Goal: Task Accomplishment & Management: Use online tool/utility

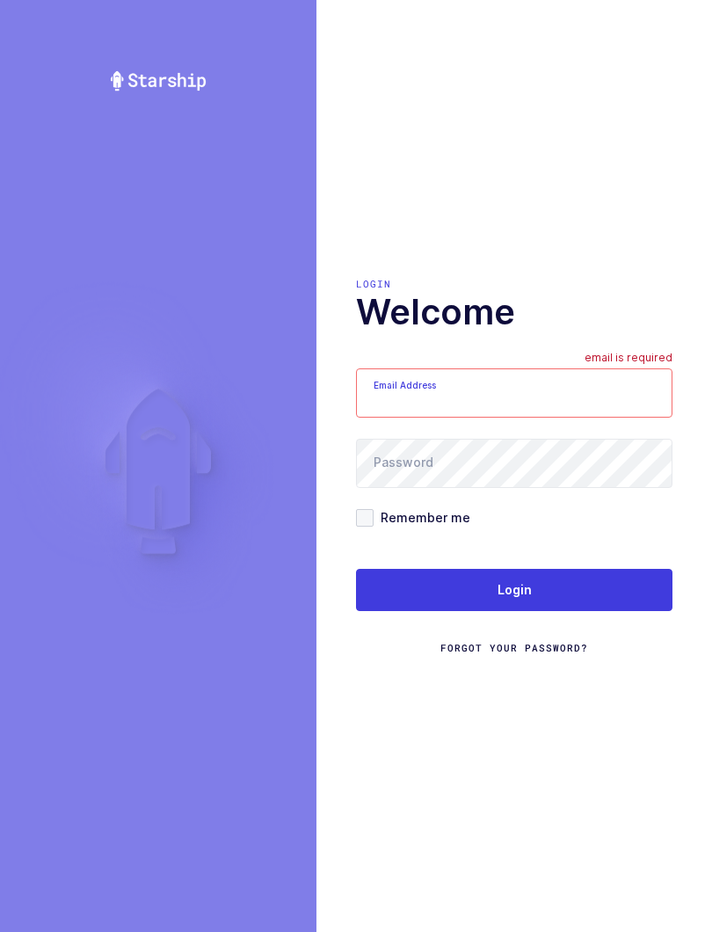
type input "mundo@janustrade.com"
click at [621, 587] on button "Login" at bounding box center [514, 590] width 317 height 42
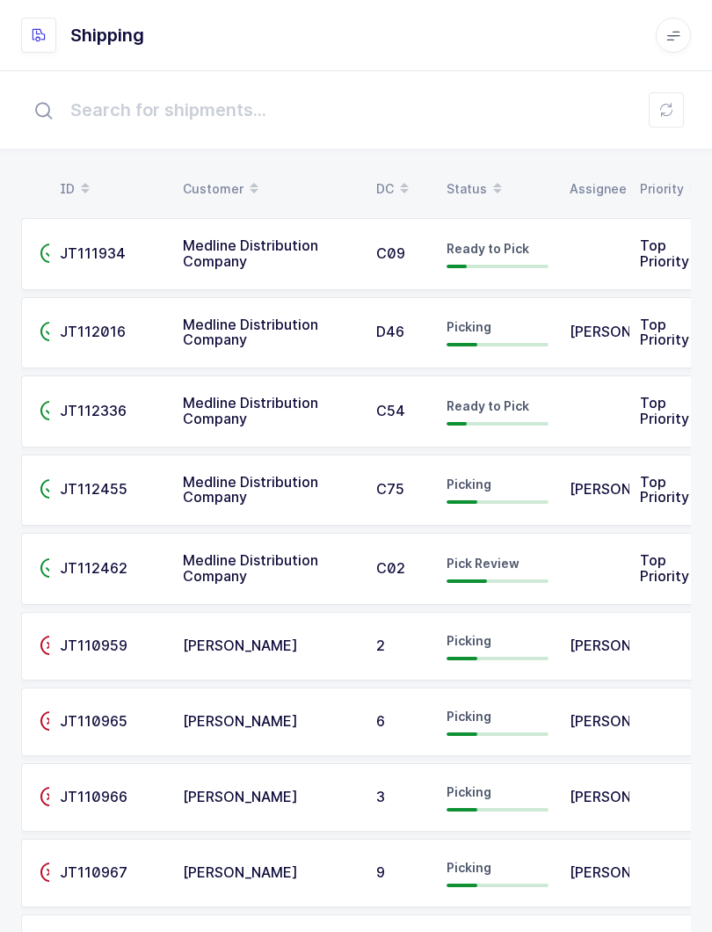
click at [474, 183] on div "Status" at bounding box center [498, 189] width 102 height 30
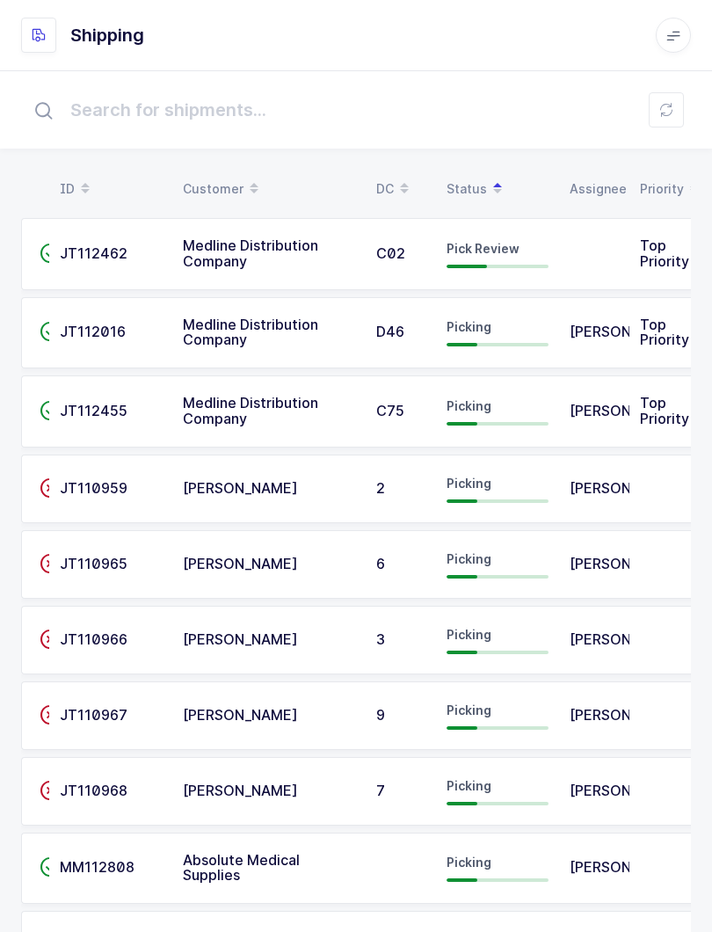
click at [550, 235] on td "Pick Review" at bounding box center [497, 254] width 123 height 72
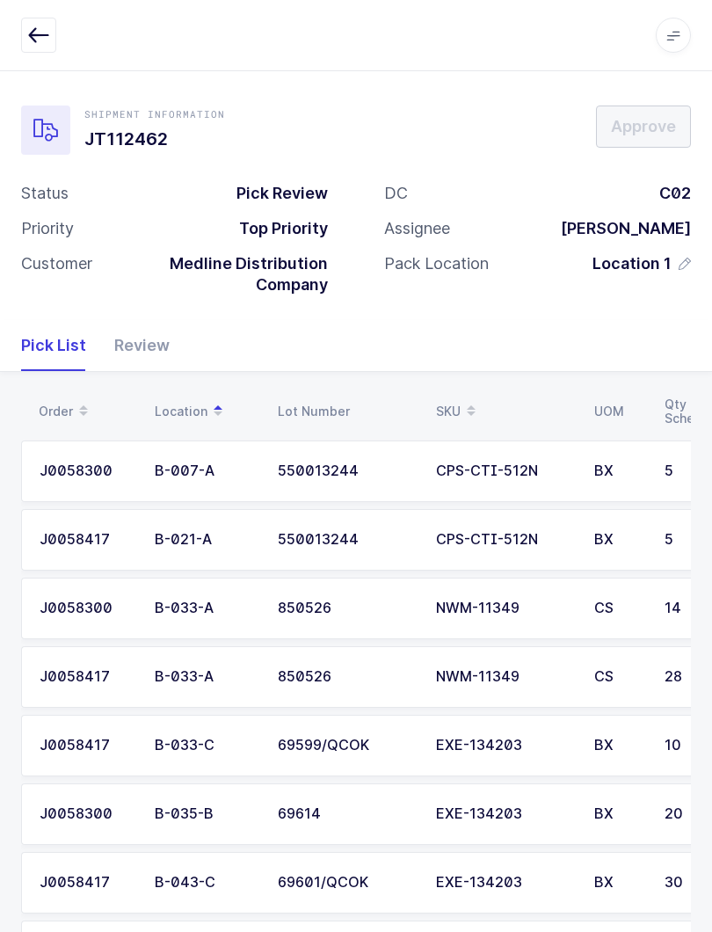
click at [149, 338] on div "Review" at bounding box center [134, 345] width 69 height 51
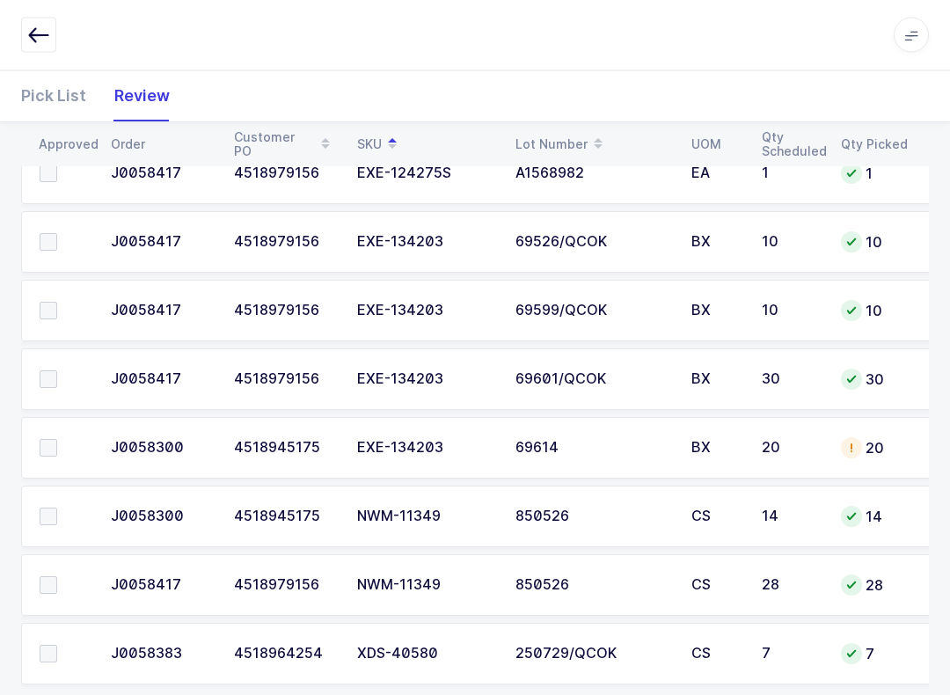
scroll to position [1541, 0]
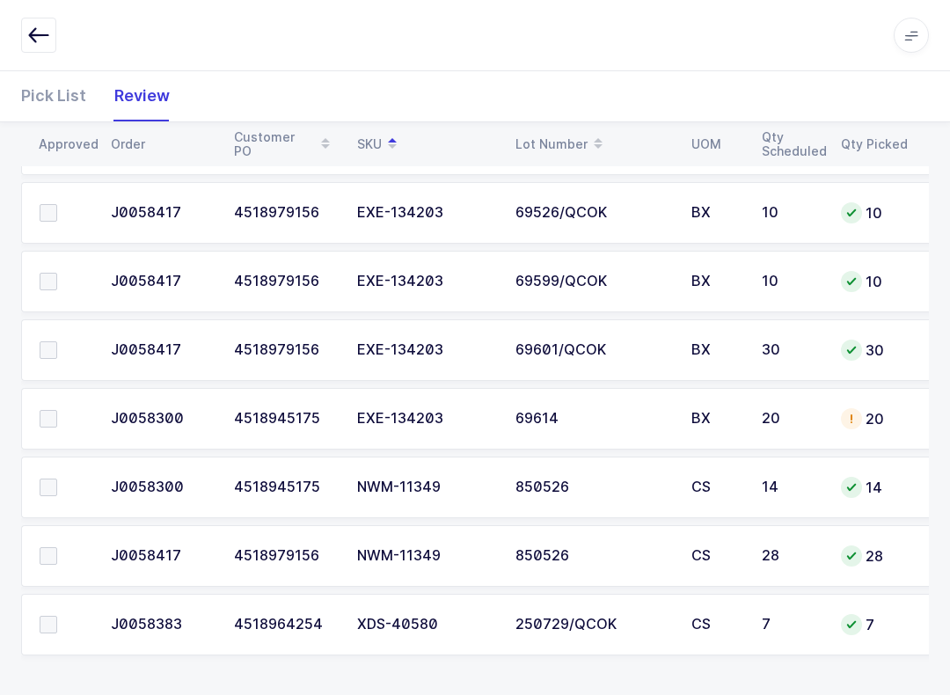
click at [62, 618] on label at bounding box center [65, 625] width 50 height 18
click at [57, 616] on input "checkbox" at bounding box center [57, 616] width 0 height 0
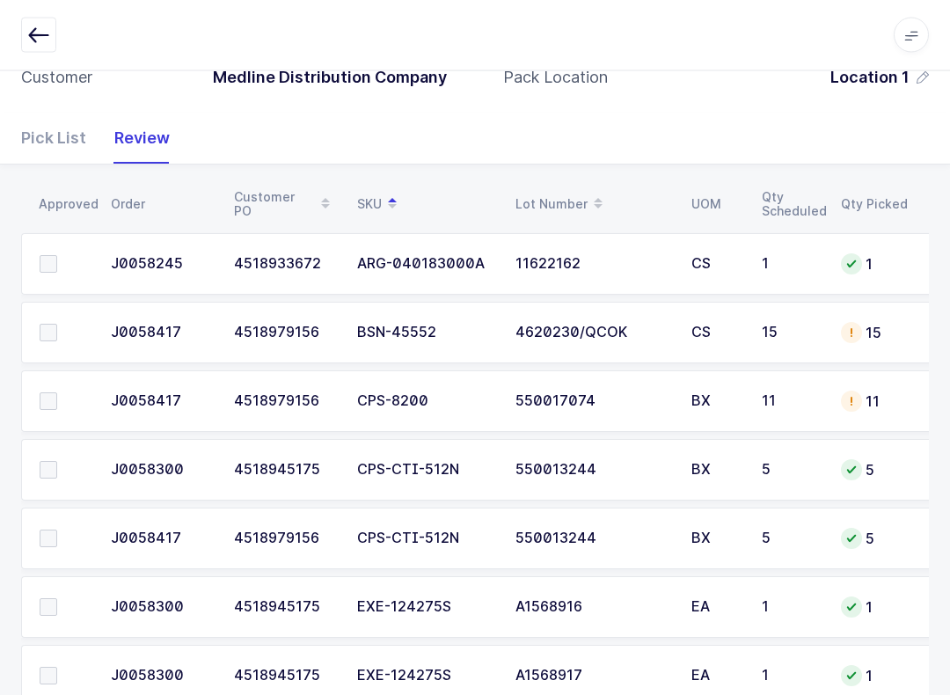
scroll to position [177, 0]
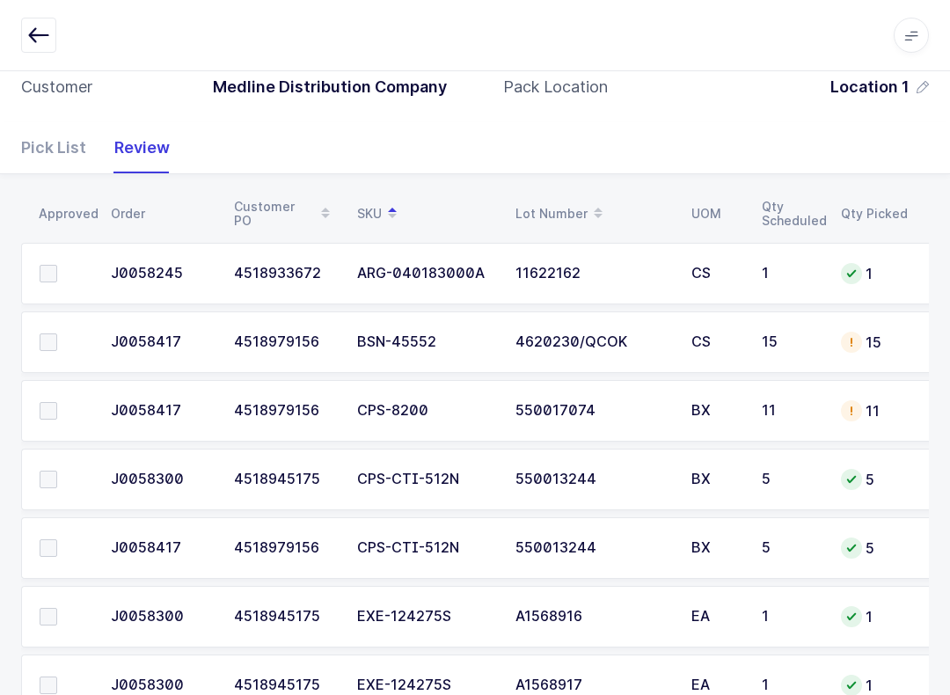
click at [40, 346] on span at bounding box center [49, 342] width 18 height 18
click at [57, 333] on input "checkbox" at bounding box center [57, 333] width 0 height 0
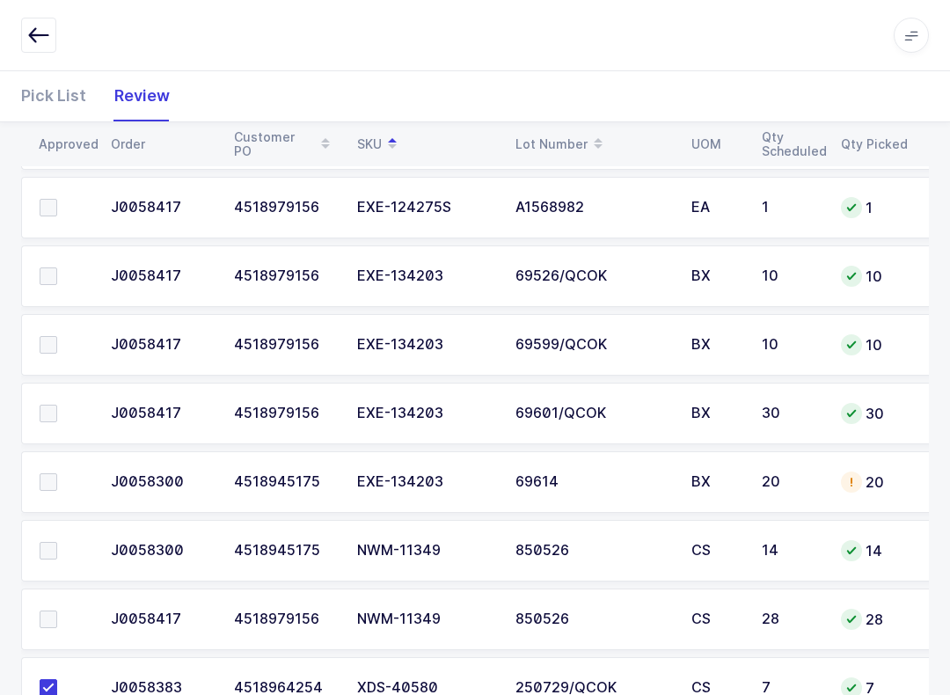
scroll to position [1468, 0]
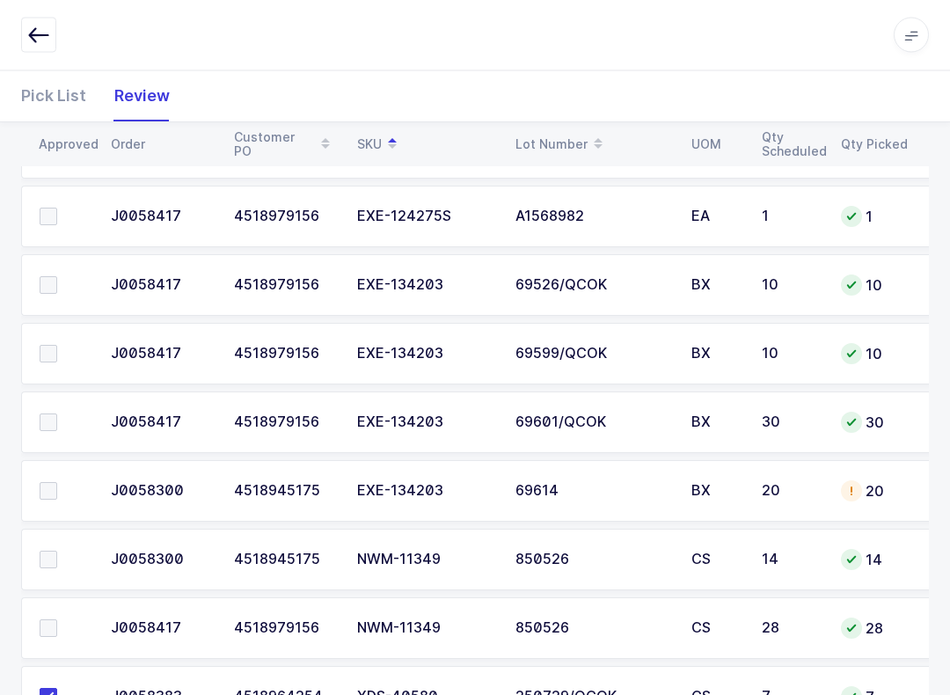
click at [42, 483] on span at bounding box center [49, 492] width 18 height 18
click at [57, 483] on input "checkbox" at bounding box center [57, 483] width 0 height 0
click at [62, 416] on label at bounding box center [65, 422] width 50 height 18
click at [57, 413] on input "checkbox" at bounding box center [57, 413] width 0 height 0
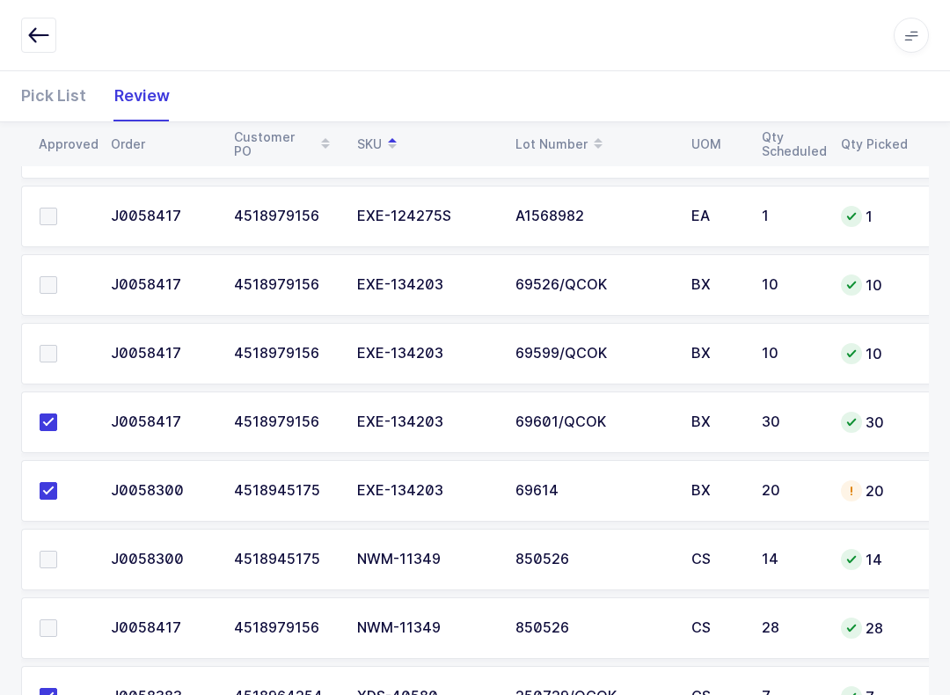
click at [54, 350] on span at bounding box center [49, 354] width 18 height 18
click at [57, 345] on input "checkbox" at bounding box center [57, 345] width 0 height 0
click at [55, 290] on span at bounding box center [49, 285] width 18 height 18
click at [57, 276] on input "checkbox" at bounding box center [57, 276] width 0 height 0
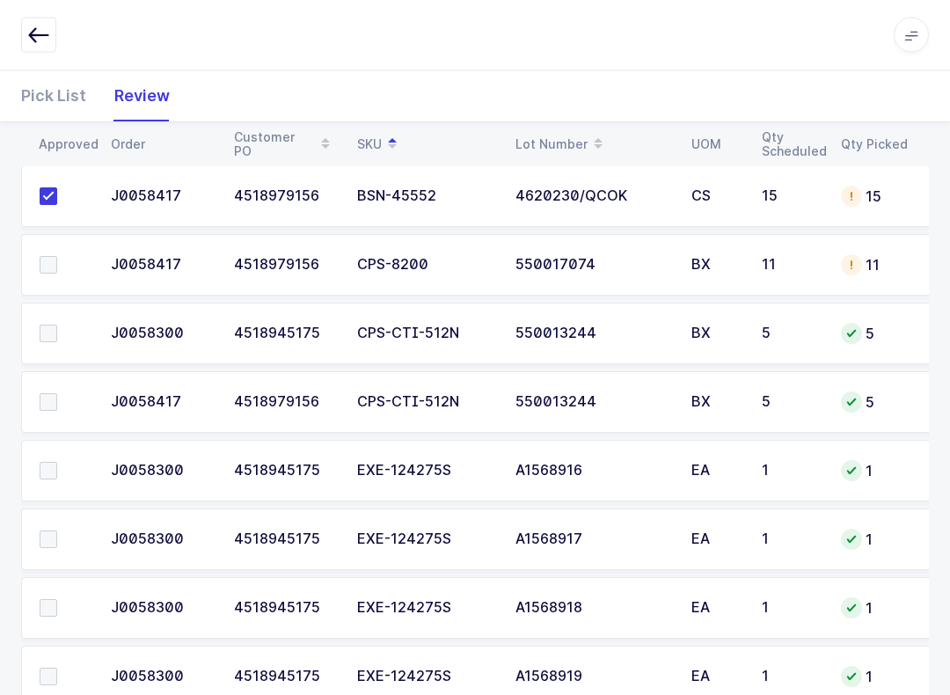
scroll to position [328, 0]
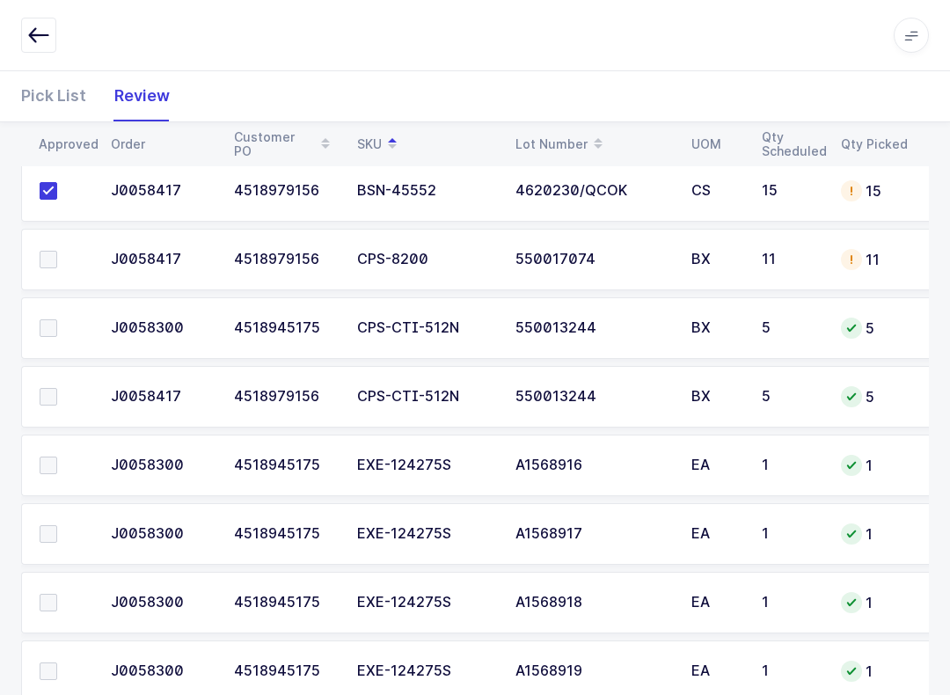
click at [52, 322] on span at bounding box center [49, 328] width 18 height 18
click at [57, 319] on input "checkbox" at bounding box center [57, 319] width 0 height 0
click at [47, 370] on td at bounding box center [60, 397] width 79 height 62
click at [54, 402] on span at bounding box center [49, 397] width 18 height 18
click at [57, 388] on input "checkbox" at bounding box center [57, 388] width 0 height 0
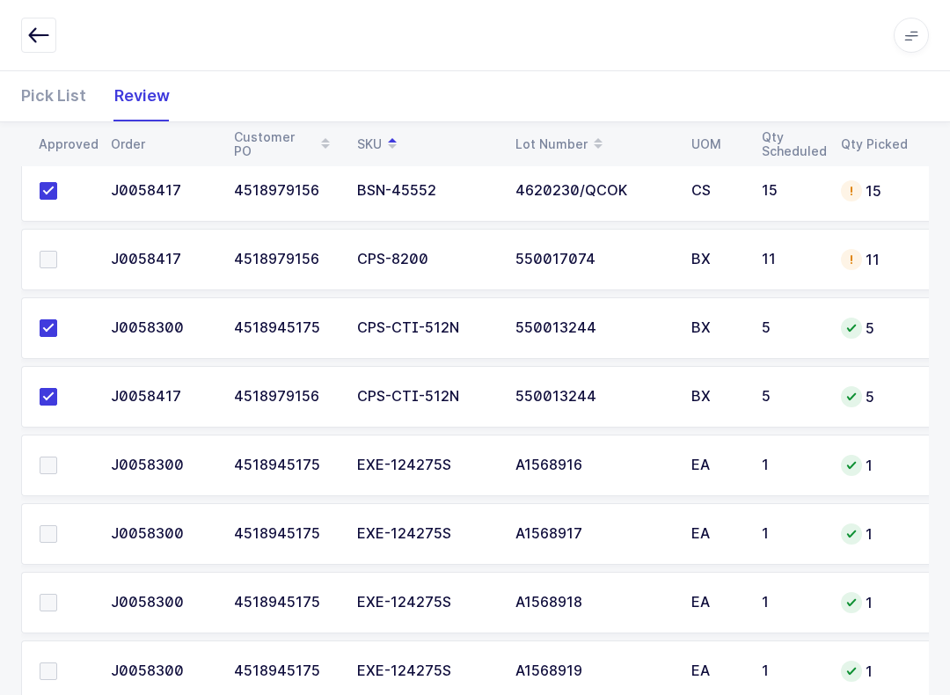
click at [68, 242] on td at bounding box center [60, 260] width 79 height 62
click at [52, 262] on span at bounding box center [49, 260] width 18 height 18
click at [57, 251] on input "checkbox" at bounding box center [57, 251] width 0 height 0
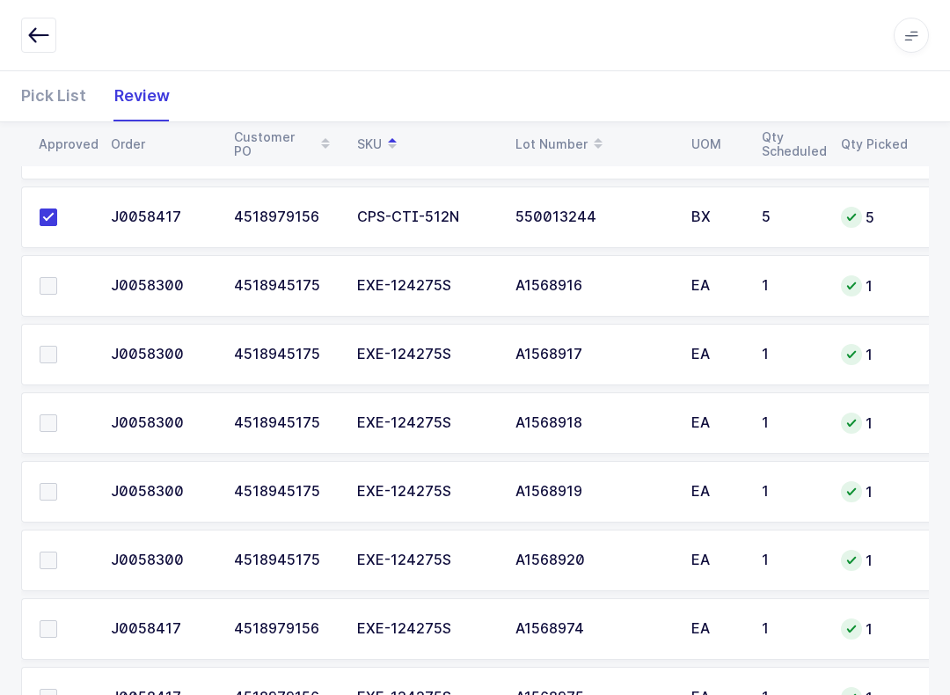
scroll to position [507, 0]
click at [54, 278] on span at bounding box center [49, 287] width 18 height 18
click at [57, 278] on input "checkbox" at bounding box center [57, 278] width 0 height 0
click at [59, 346] on label at bounding box center [65, 355] width 50 height 18
click at [57, 346] on input "checkbox" at bounding box center [57, 346] width 0 height 0
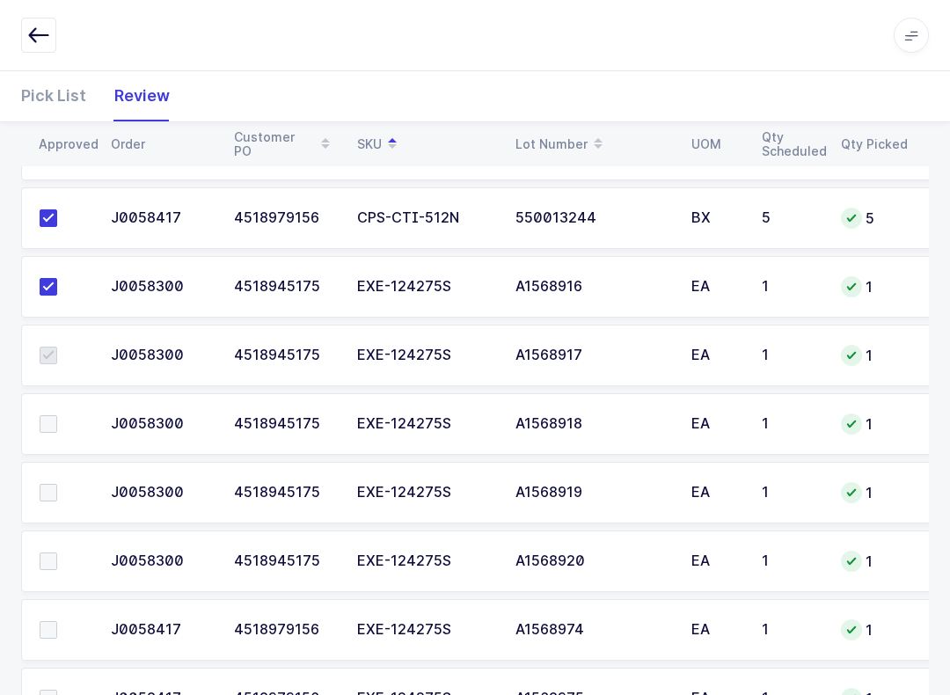
click at [66, 415] on label at bounding box center [65, 424] width 50 height 18
click at [57, 415] on input "checkbox" at bounding box center [57, 415] width 0 height 0
click at [62, 484] on label at bounding box center [65, 493] width 50 height 18
click at [57, 484] on input "checkbox" at bounding box center [57, 484] width 0 height 0
click at [59, 552] on label at bounding box center [65, 561] width 50 height 18
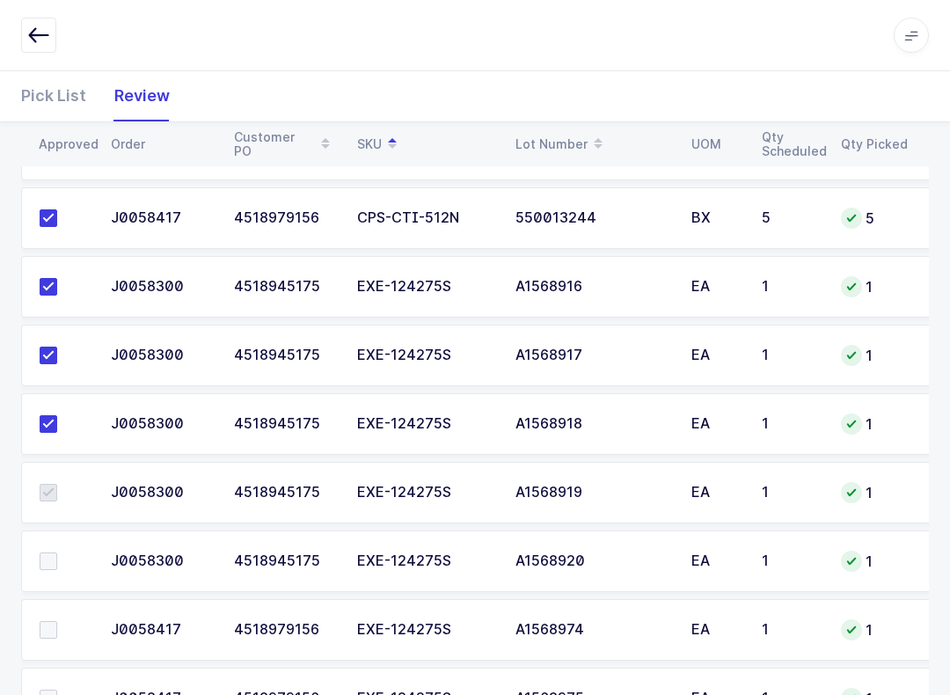
click at [57, 552] on input "checkbox" at bounding box center [57, 552] width 0 height 0
click at [59, 622] on label at bounding box center [65, 630] width 50 height 18
click at [57, 621] on input "checkbox" at bounding box center [57, 621] width 0 height 0
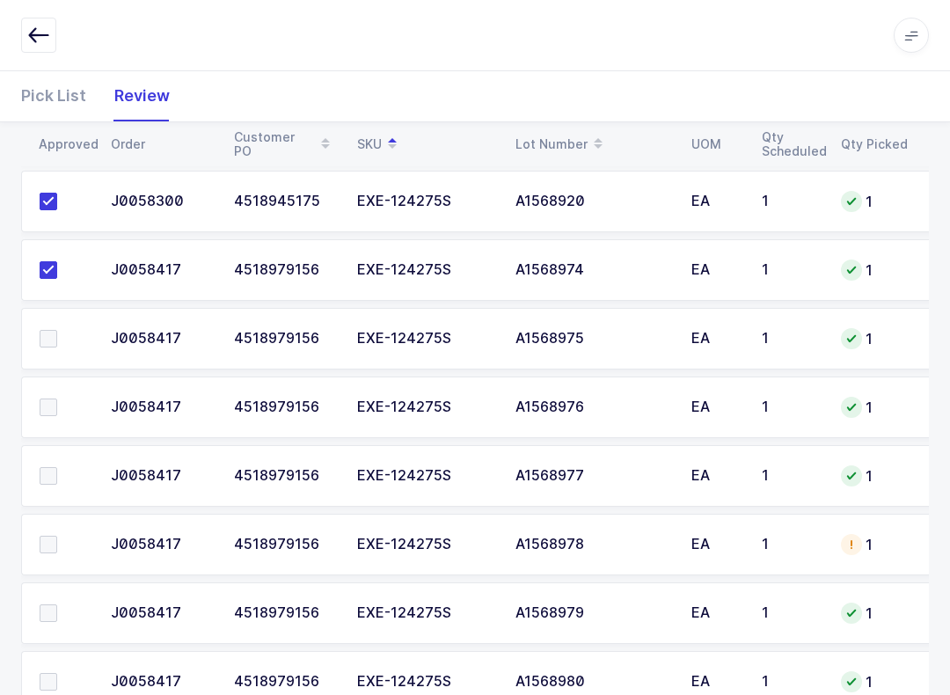
scroll to position [870, 0]
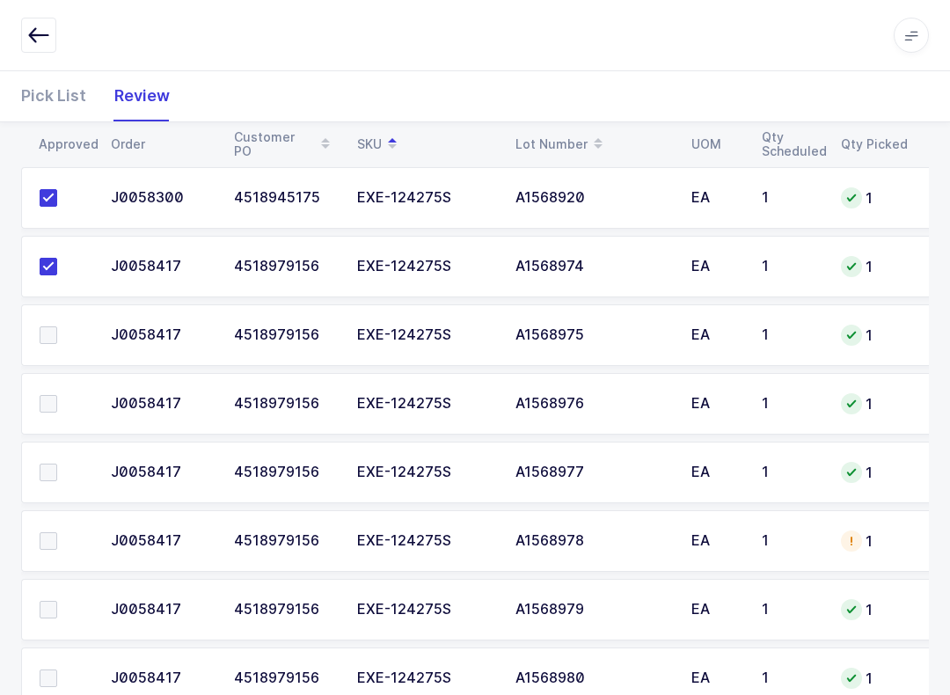
click at [52, 337] on span at bounding box center [49, 335] width 18 height 18
click at [57, 326] on input "checkbox" at bounding box center [57, 326] width 0 height 0
click at [65, 402] on label at bounding box center [65, 404] width 50 height 18
click at [57, 395] on input "checkbox" at bounding box center [57, 395] width 0 height 0
click at [58, 463] on label at bounding box center [65, 472] width 50 height 18
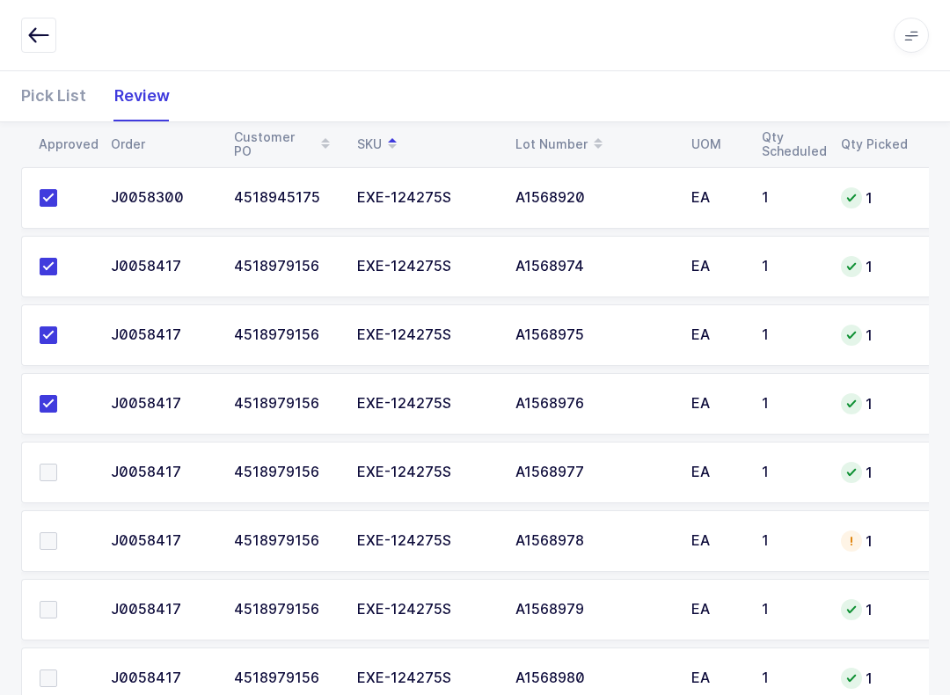
click at [57, 463] on input "checkbox" at bounding box center [57, 463] width 0 height 0
click at [66, 532] on label at bounding box center [65, 541] width 50 height 18
click at [57, 532] on input "checkbox" at bounding box center [57, 532] width 0 height 0
click at [53, 590] on td at bounding box center [60, 610] width 79 height 62
click at [59, 669] on label at bounding box center [65, 678] width 50 height 18
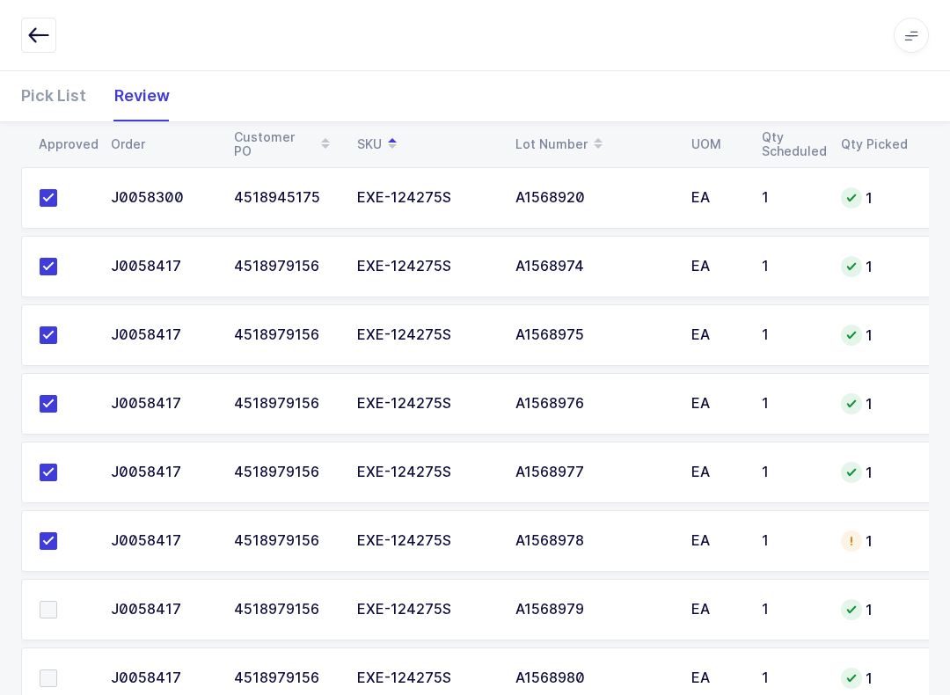
click at [57, 669] on input "checkbox" at bounding box center [57, 669] width 0 height 0
click at [61, 602] on label at bounding box center [65, 610] width 50 height 18
click at [57, 601] on input "checkbox" at bounding box center [57, 601] width 0 height 0
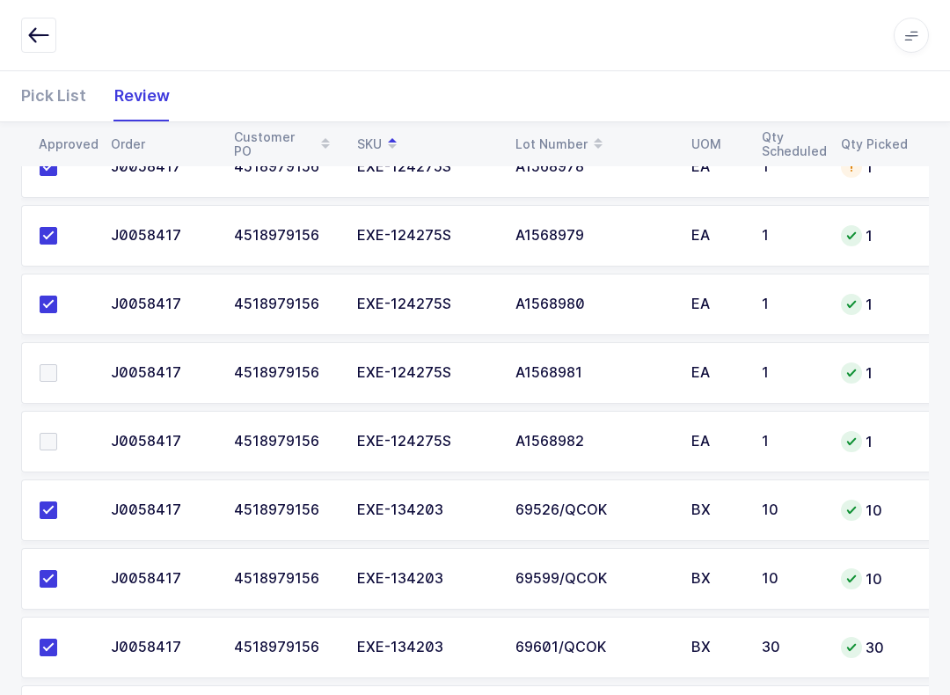
scroll to position [1241, 0]
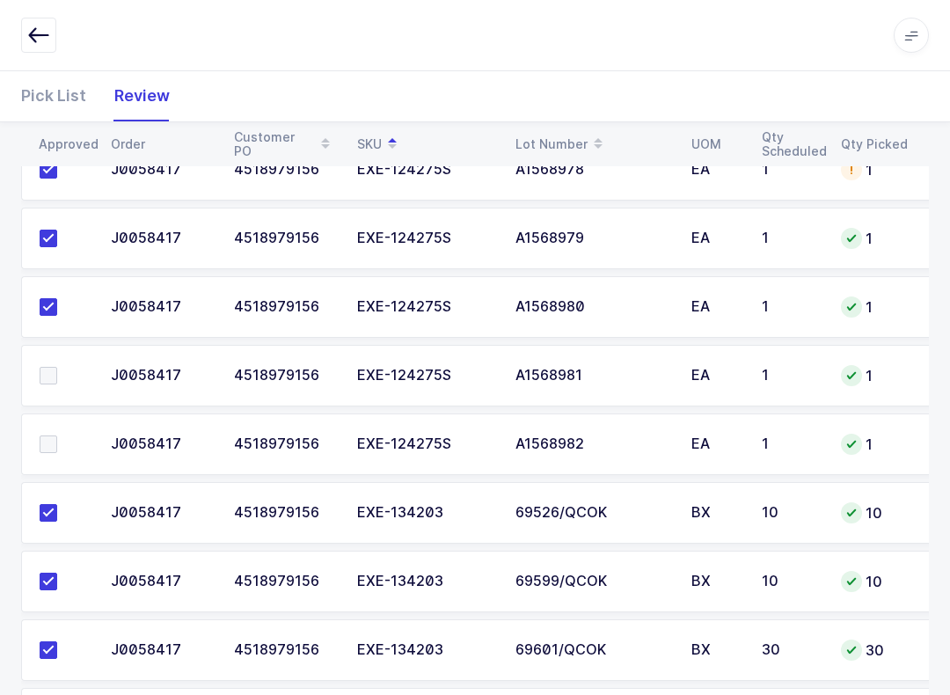
click at [53, 369] on span at bounding box center [49, 376] width 18 height 18
click at [57, 367] on input "checkbox" at bounding box center [57, 367] width 0 height 0
click at [62, 448] on label at bounding box center [65, 444] width 50 height 18
click at [57, 435] on input "checkbox" at bounding box center [57, 435] width 0 height 0
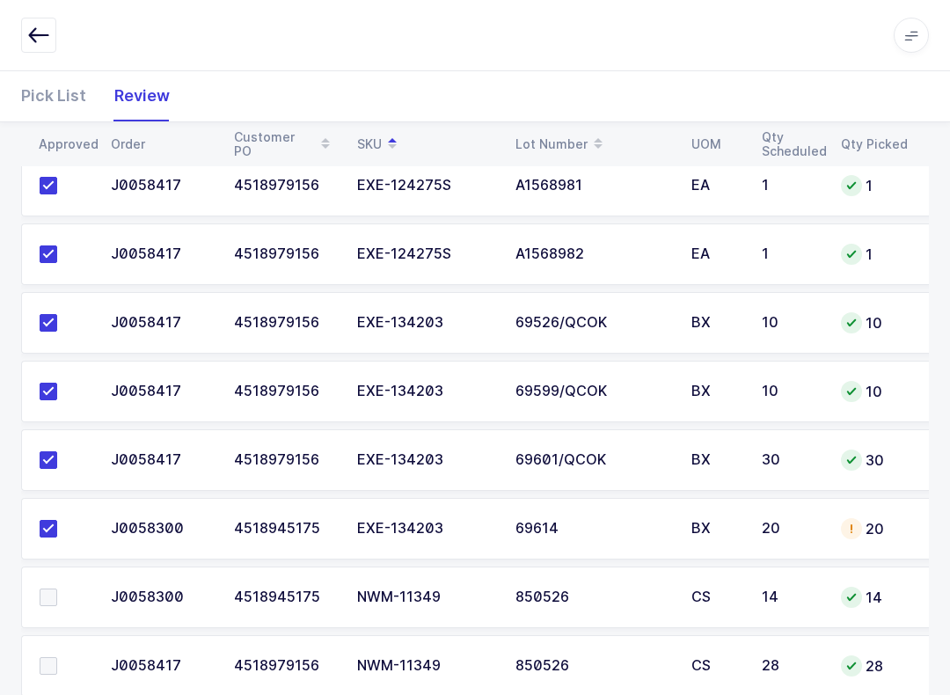
scroll to position [1541, 0]
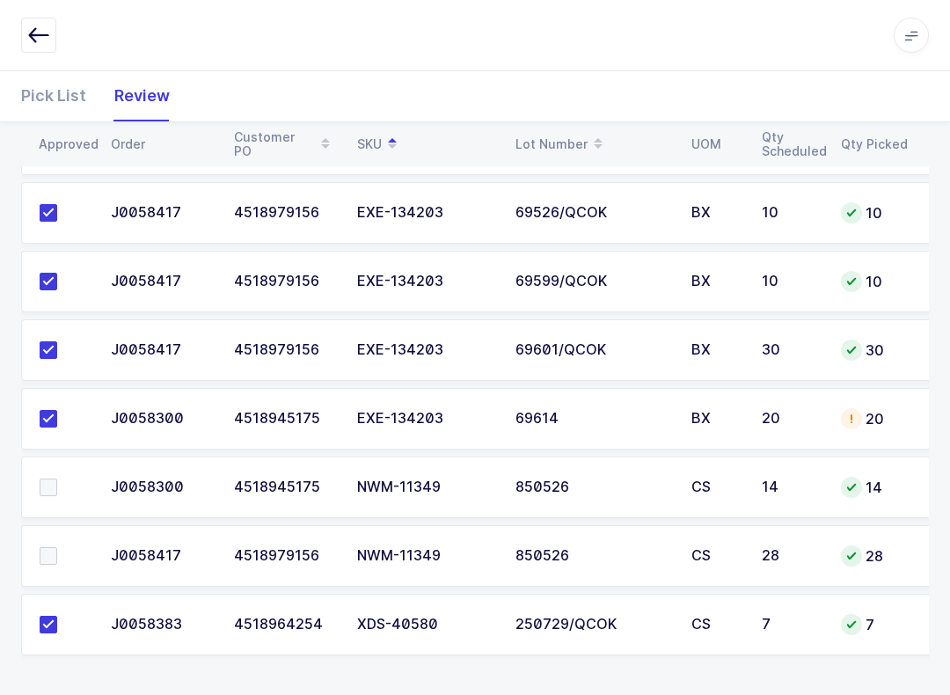
click at [331, 487] on div "4518945175" at bounding box center [285, 487] width 102 height 16
click at [37, 98] on div "Pick List" at bounding box center [60, 95] width 79 height 51
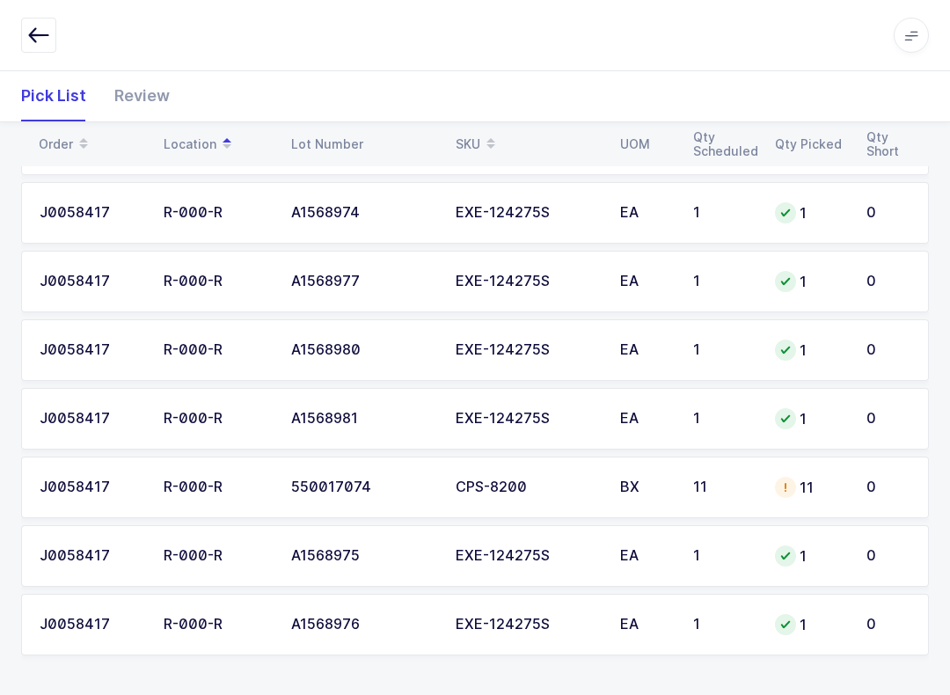
click at [483, 130] on span at bounding box center [490, 144] width 21 height 30
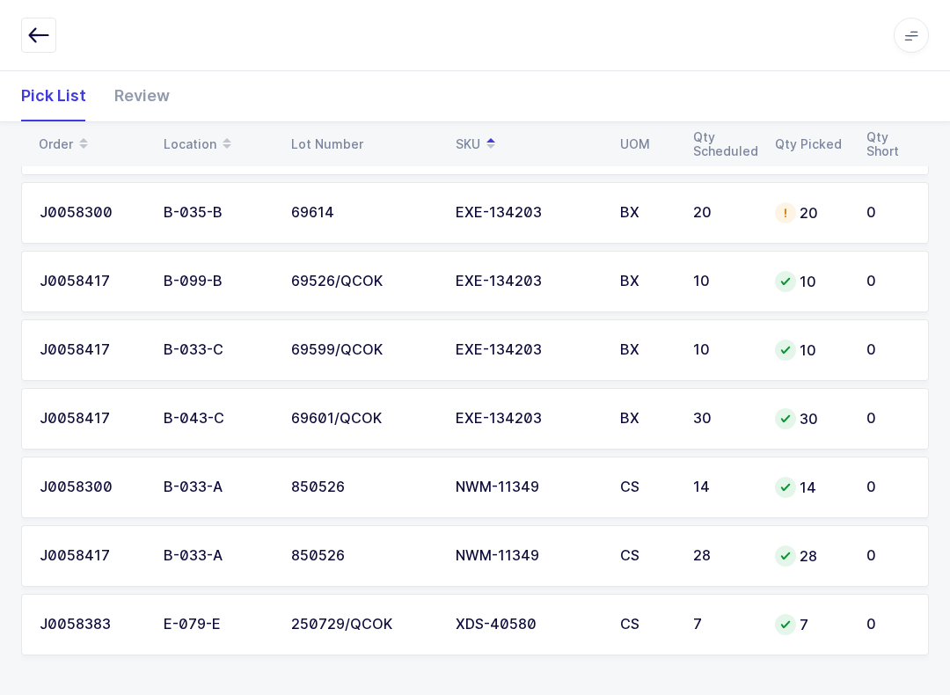
click at [501, 479] on div "NWM-11349" at bounding box center [527, 487] width 143 height 16
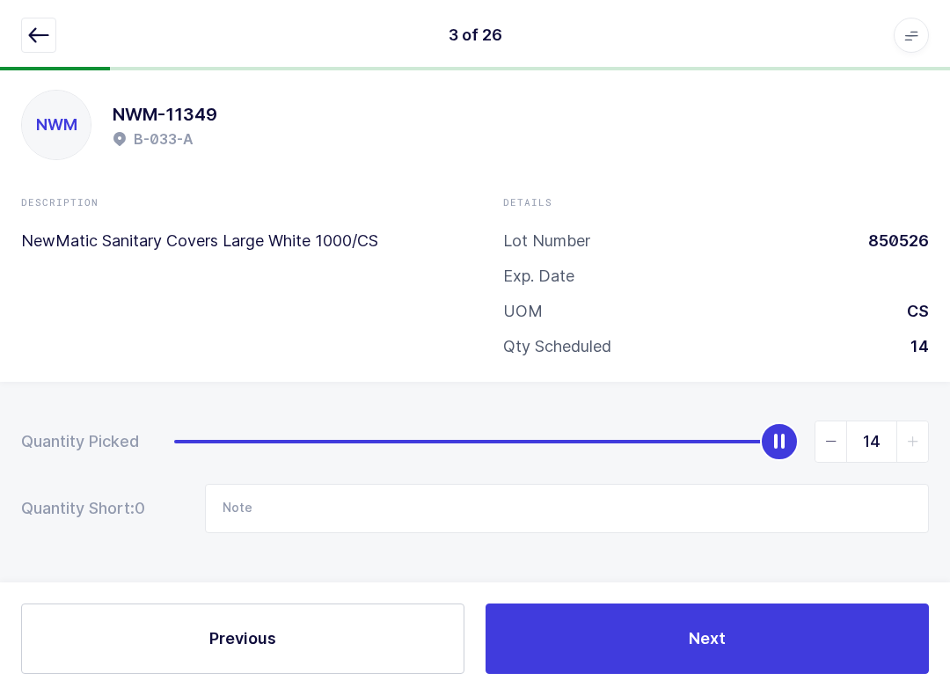
click at [36, 18] on button "button" at bounding box center [38, 35] width 35 height 35
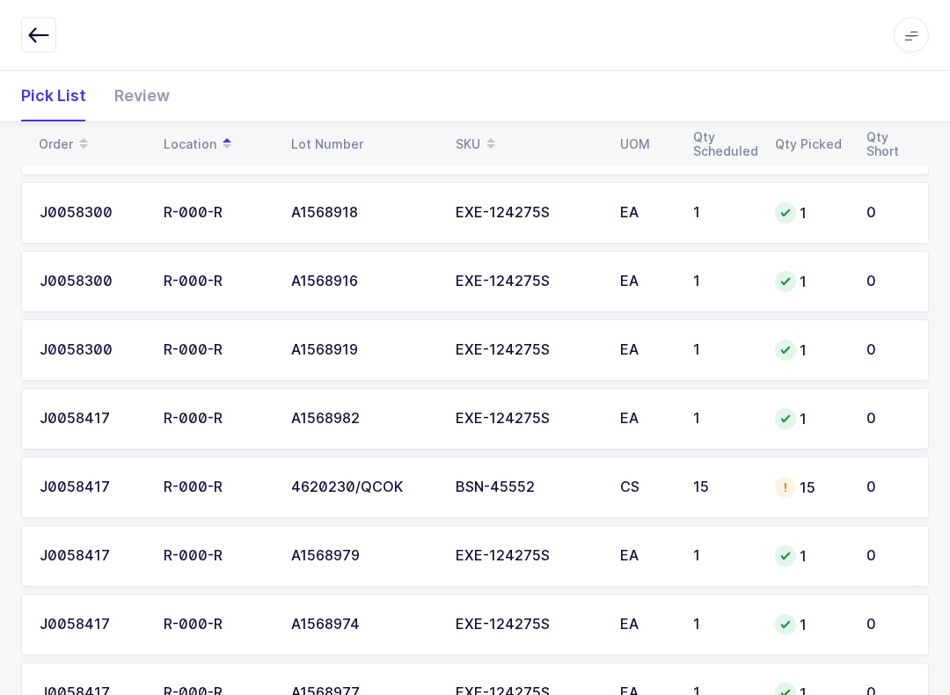
scroll to position [1541, 0]
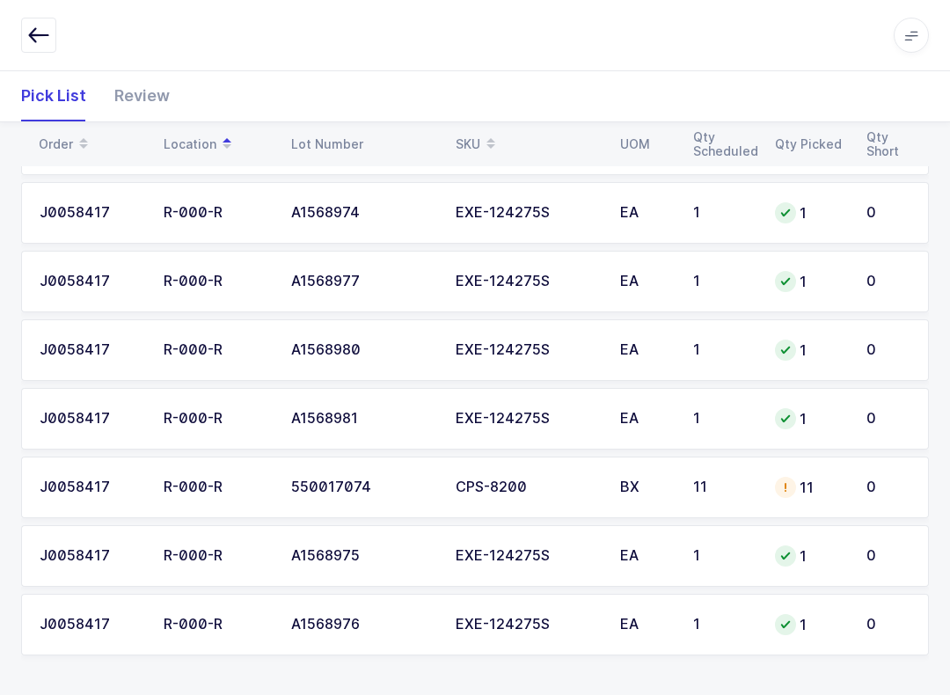
click at [149, 91] on div "Review" at bounding box center [134, 95] width 69 height 51
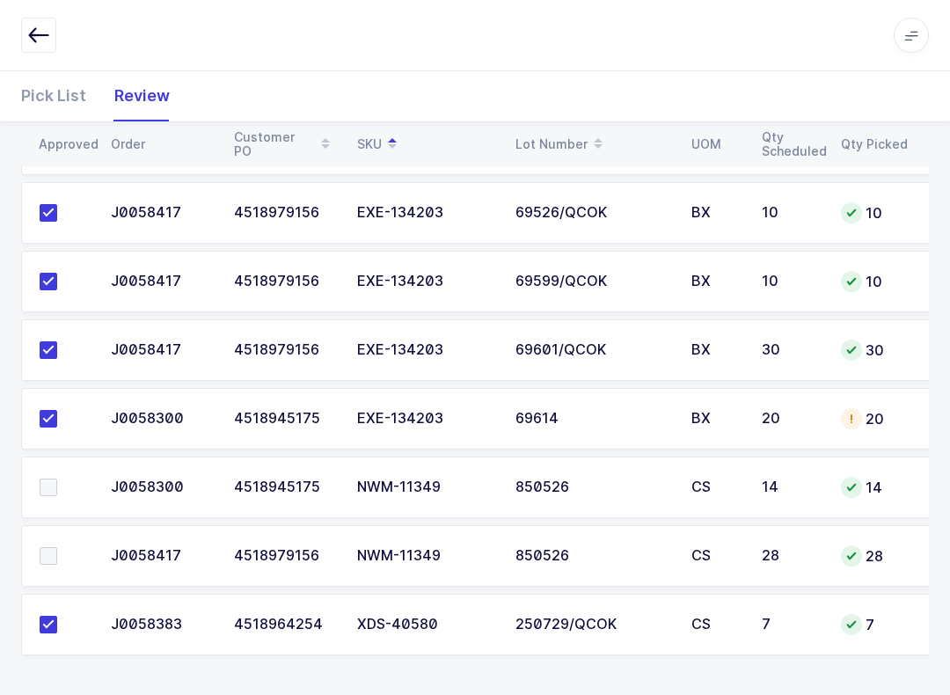
click at [49, 492] on span at bounding box center [49, 487] width 18 height 18
click at [57, 478] on input "checkbox" at bounding box center [57, 478] width 0 height 0
click at [46, 555] on span at bounding box center [49, 556] width 18 height 18
click at [57, 547] on input "checkbox" at bounding box center [57, 547] width 0 height 0
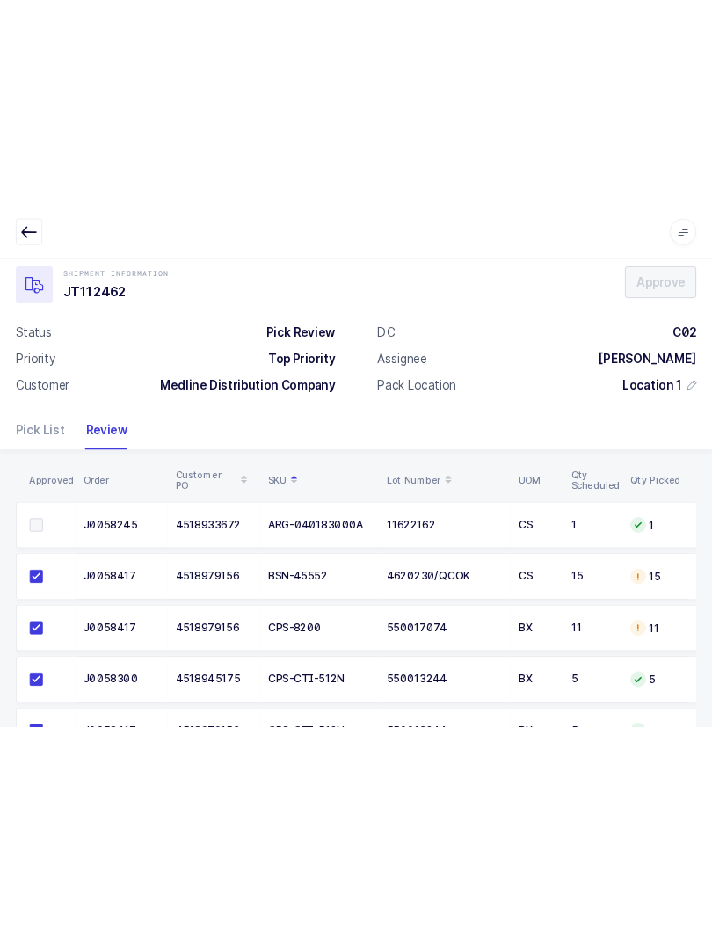
scroll to position [0, 0]
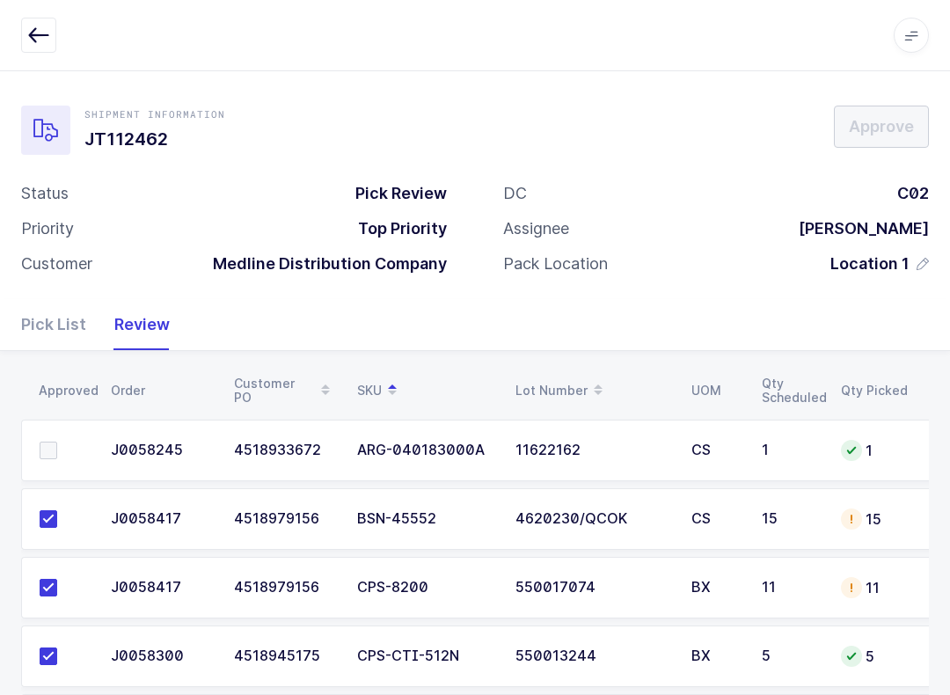
click at [65, 316] on div "Pick List" at bounding box center [60, 324] width 79 height 51
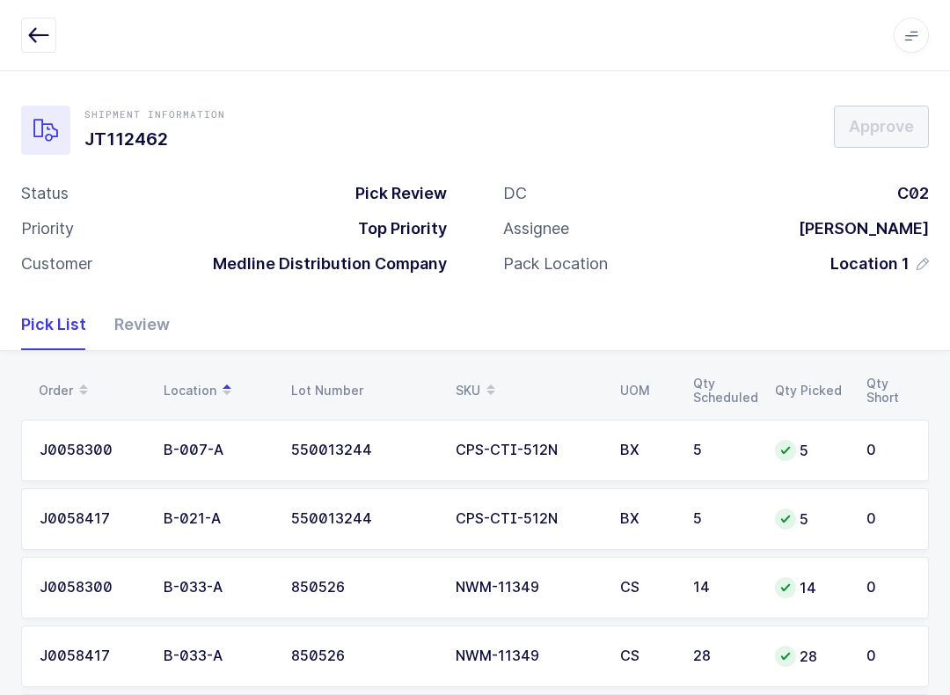
click at [476, 377] on div "SKU" at bounding box center [527, 391] width 143 height 30
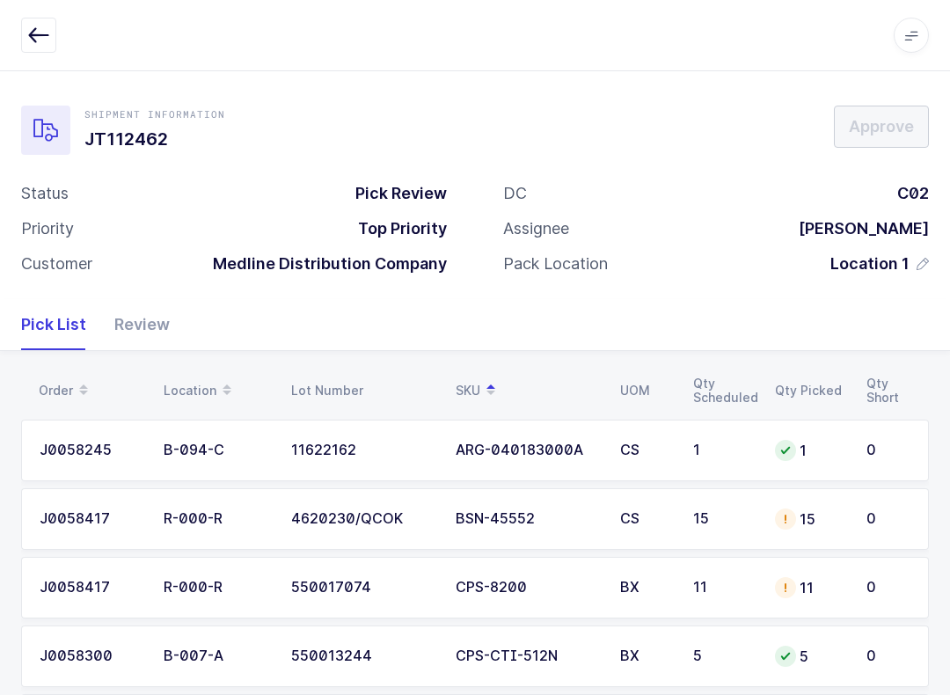
click at [543, 451] on div "ARG-040183000A" at bounding box center [527, 450] width 143 height 16
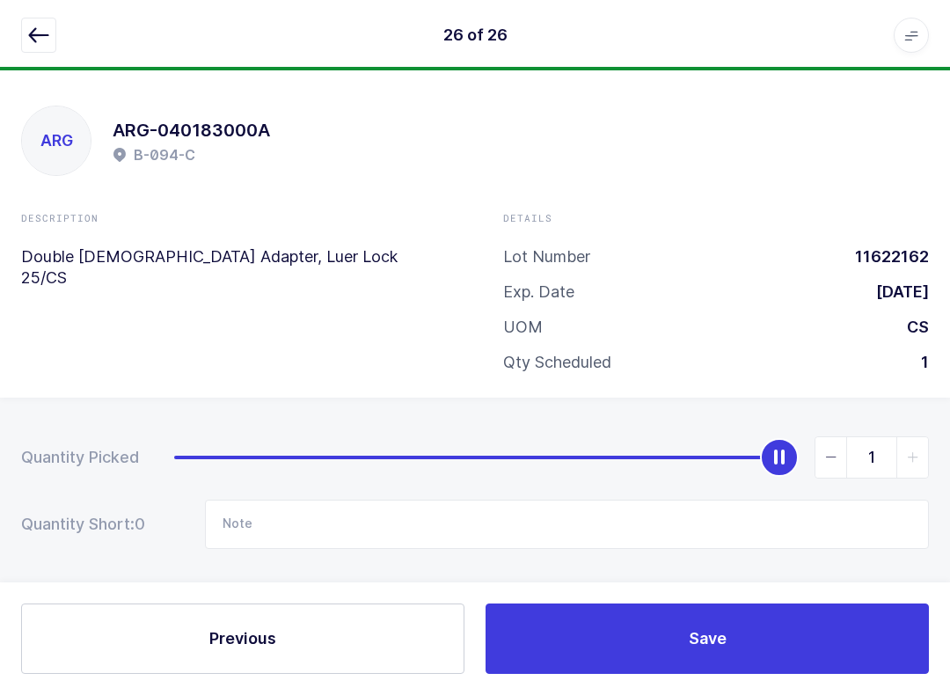
click at [33, 30] on icon "button" at bounding box center [38, 35] width 21 height 21
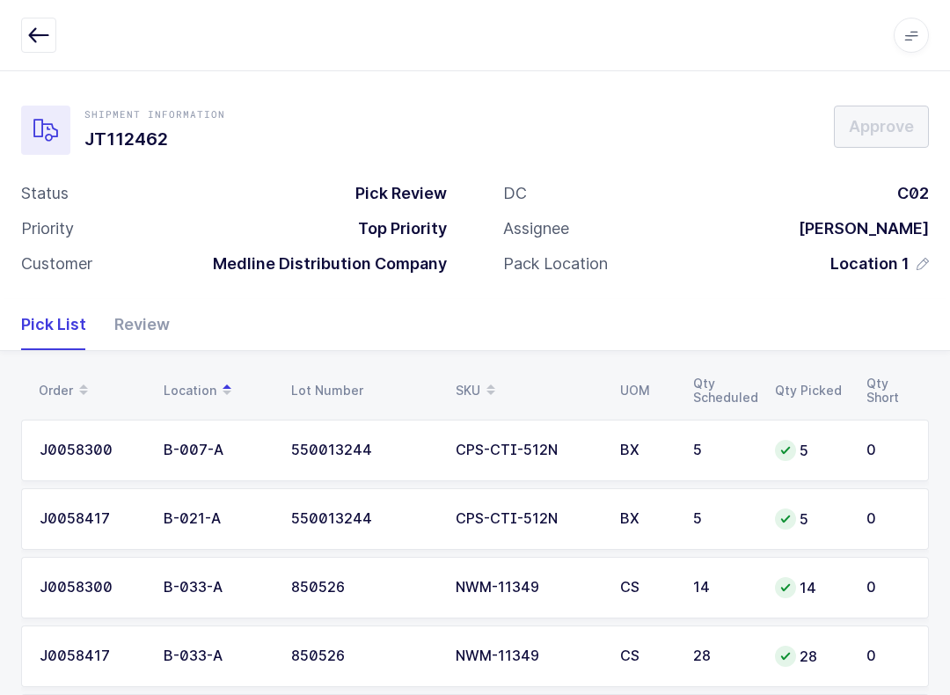
click at [470, 388] on div "SKU" at bounding box center [527, 391] width 143 height 30
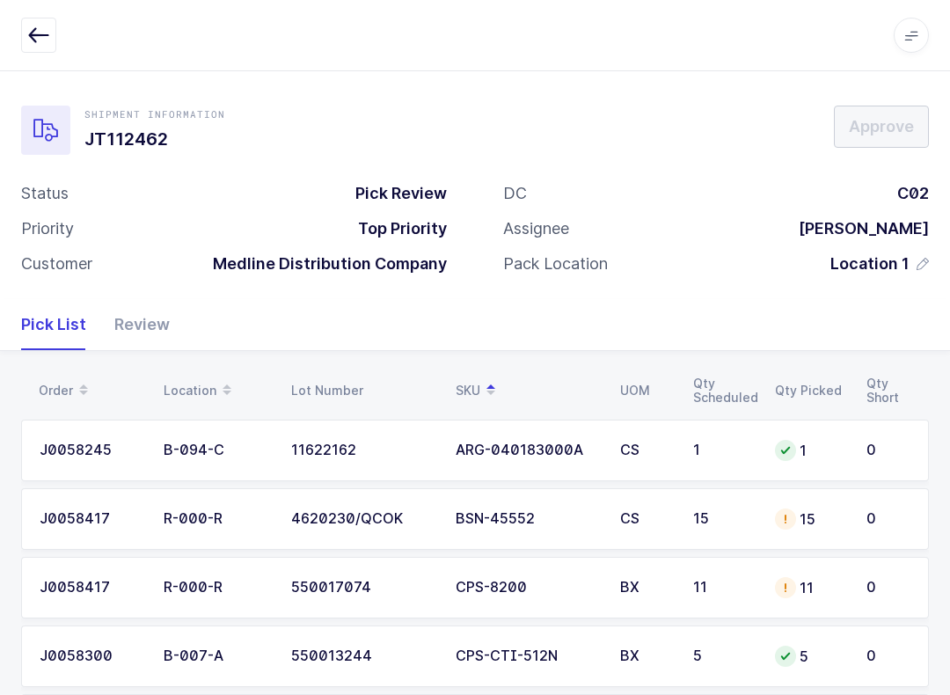
click at [136, 319] on div "Review" at bounding box center [134, 324] width 69 height 51
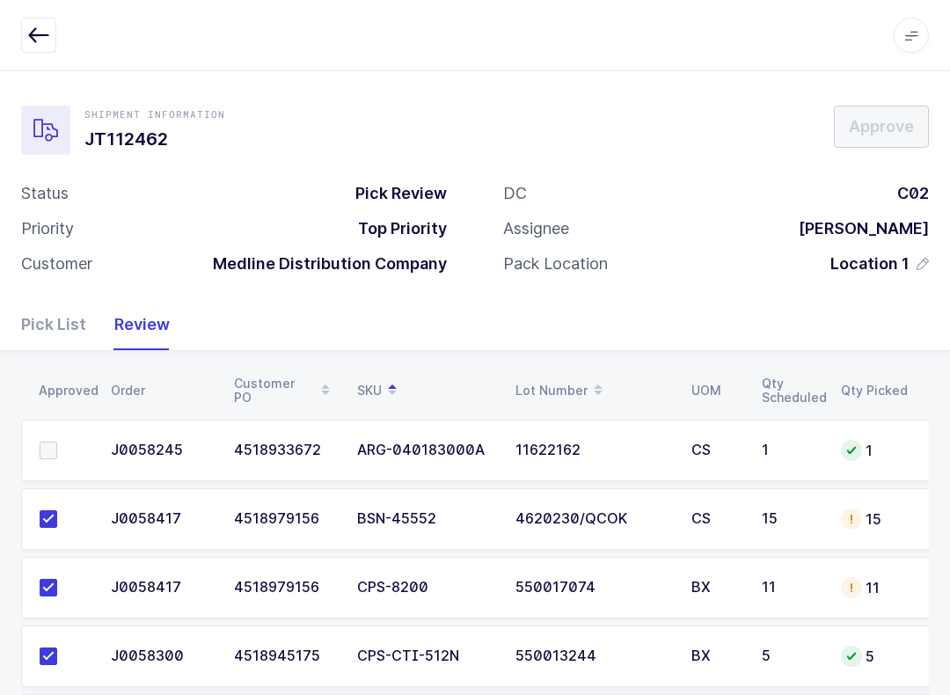
click at [53, 455] on span at bounding box center [49, 450] width 18 height 18
click at [57, 441] on input "checkbox" at bounding box center [57, 441] width 0 height 0
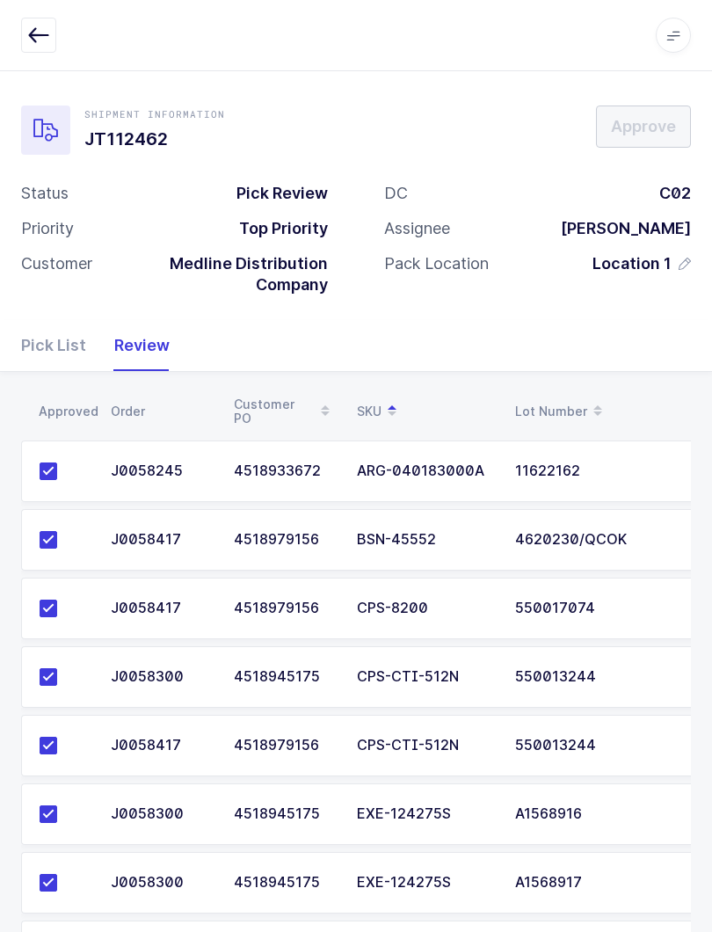
click at [45, 346] on div "Pick List" at bounding box center [60, 345] width 79 height 51
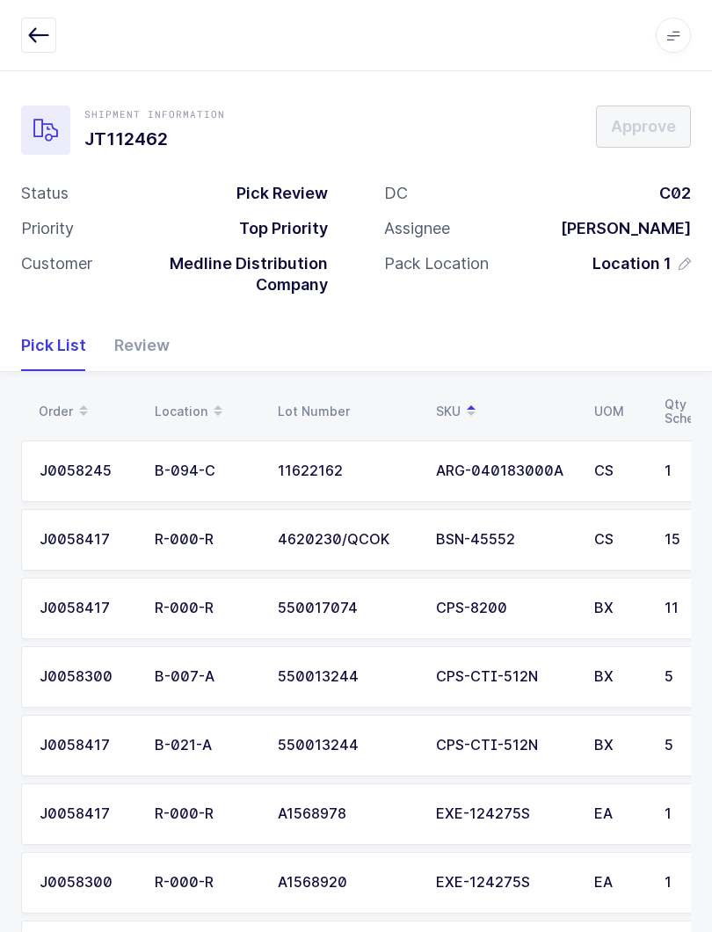
click at [521, 546] on td "BSN-45552" at bounding box center [505, 540] width 158 height 62
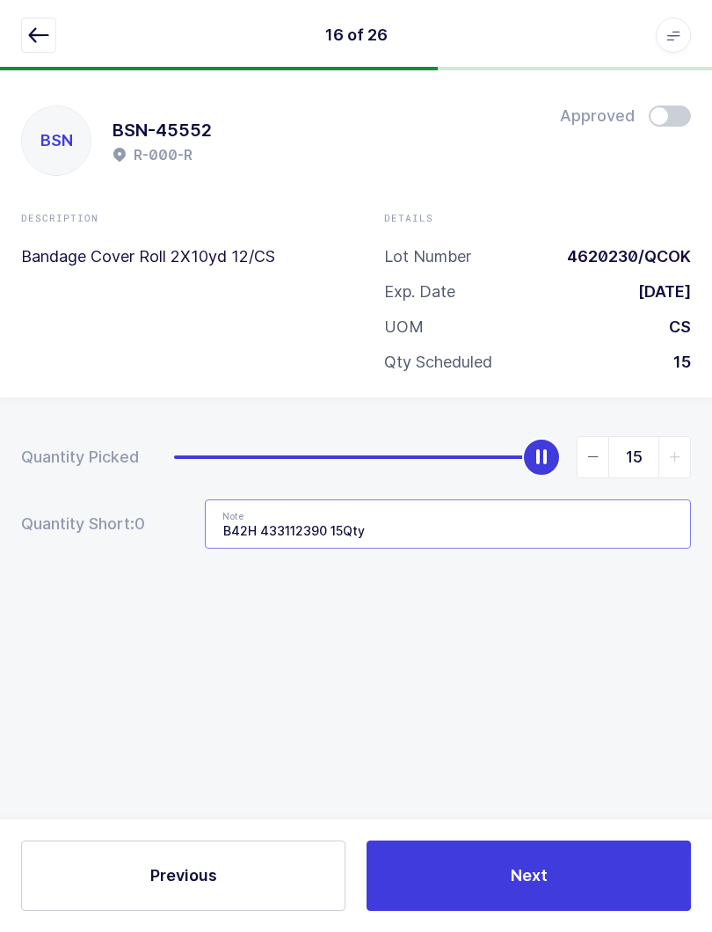
click at [335, 535] on input "B42H 433112390 15Qty" at bounding box center [448, 523] width 486 height 49
click at [458, 522] on input "B42H 43311230 12cs, 43310230 three cases" at bounding box center [448, 523] width 486 height 49
type input "B42H 43311230 12cs, 43310230 three cases"
click at [614, 566] on div "Quantity Picked 15 Quantity Short: 0 Note B42H 43311230 12cs, 43310230 three ca…" at bounding box center [356, 553] width 712 height 313
click at [624, 539] on input "B42H 43311230 12cs, 43310230 three cases" at bounding box center [448, 523] width 486 height 49
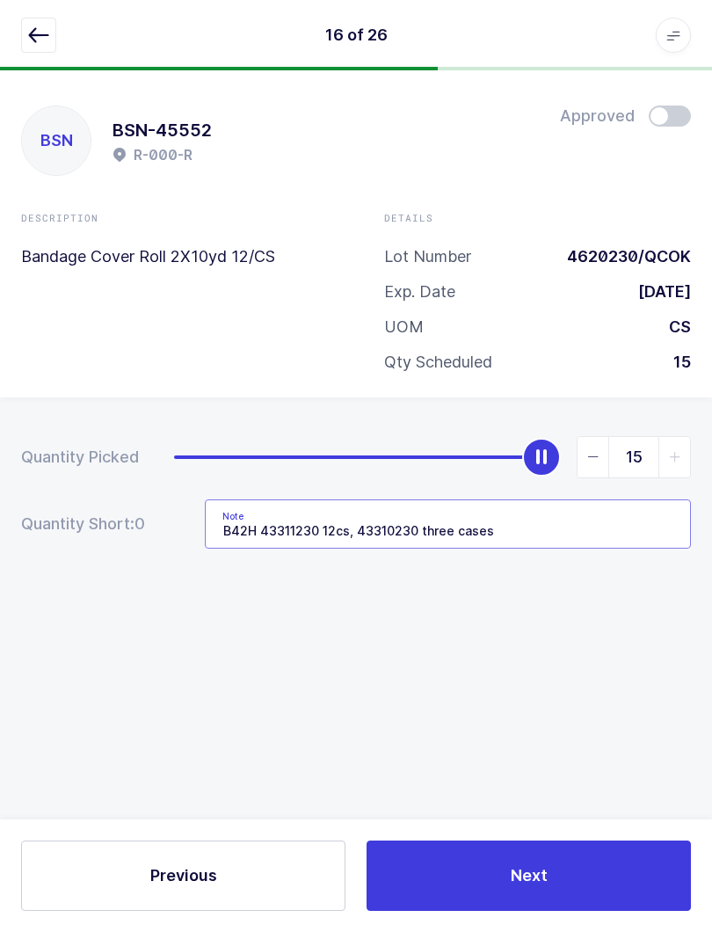
scroll to position [11, 0]
click at [24, 41] on button "button" at bounding box center [38, 35] width 35 height 35
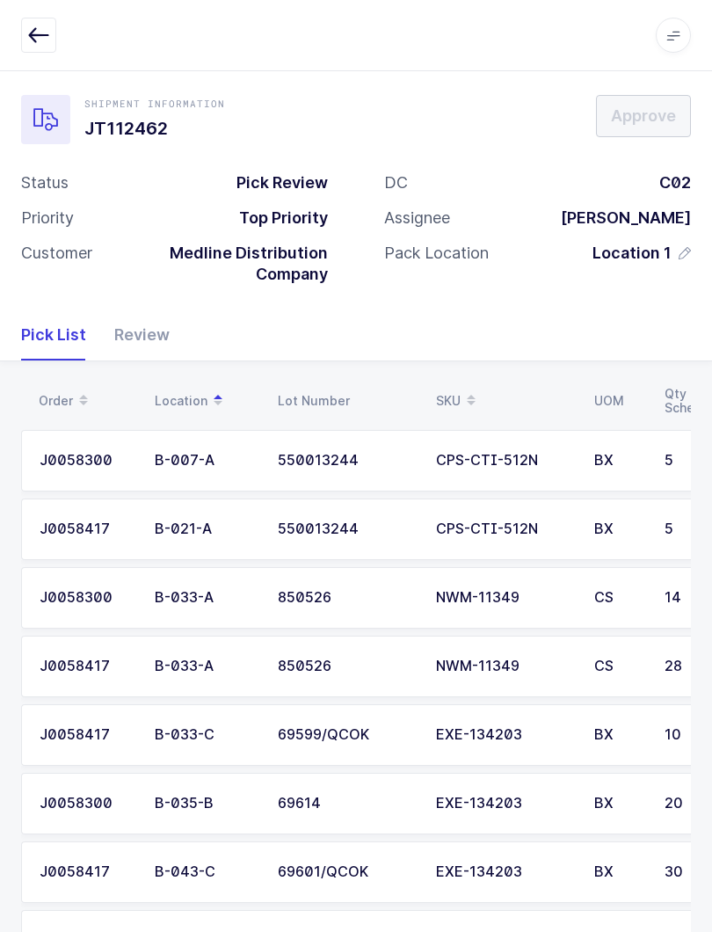
click at [55, 47] on button "button" at bounding box center [38, 35] width 35 height 35
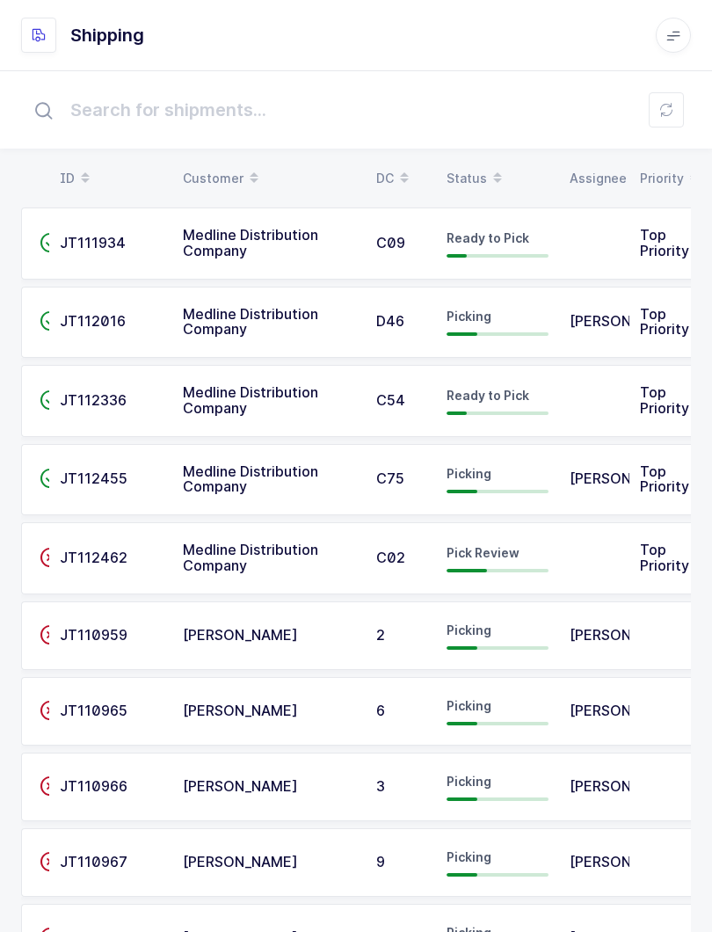
click at [473, 179] on div "Status" at bounding box center [498, 179] width 102 height 30
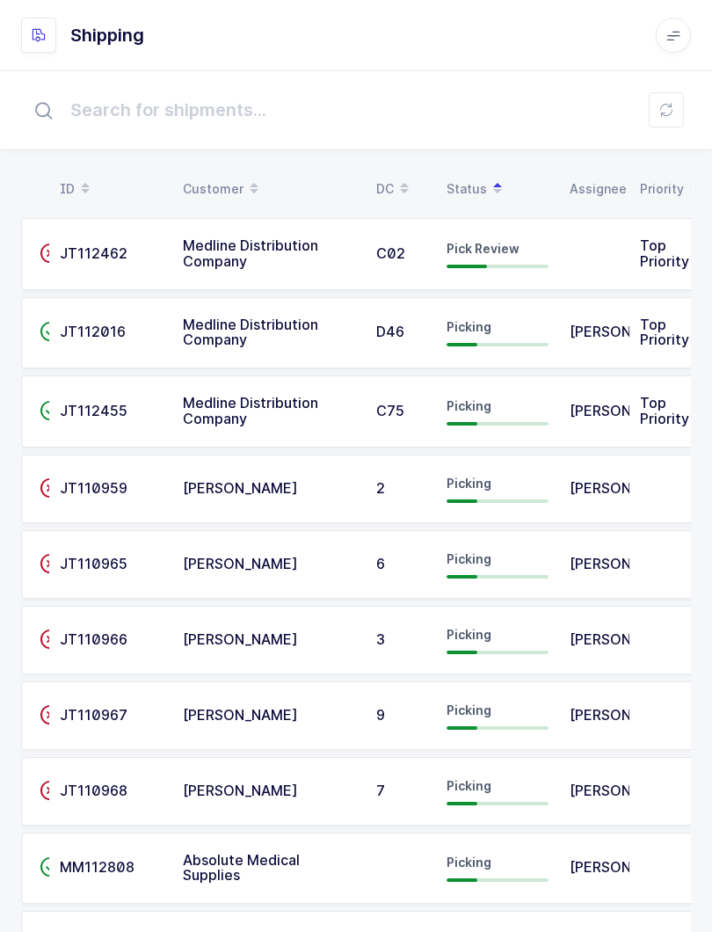
click at [486, 252] on span "Pick Review" at bounding box center [483, 248] width 73 height 15
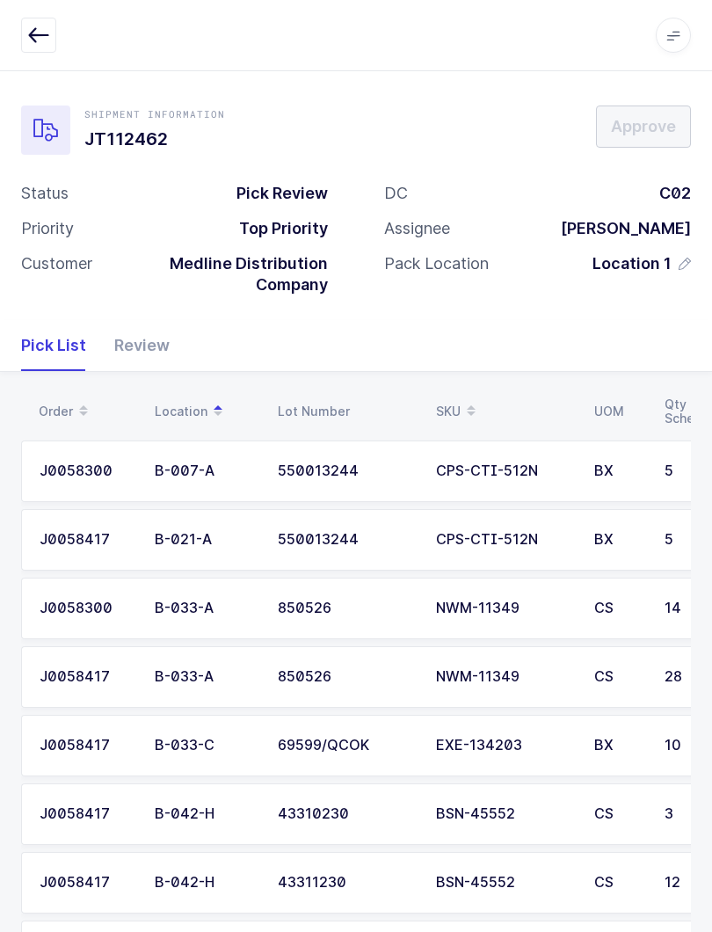
click at [144, 337] on div "Review" at bounding box center [134, 345] width 69 height 51
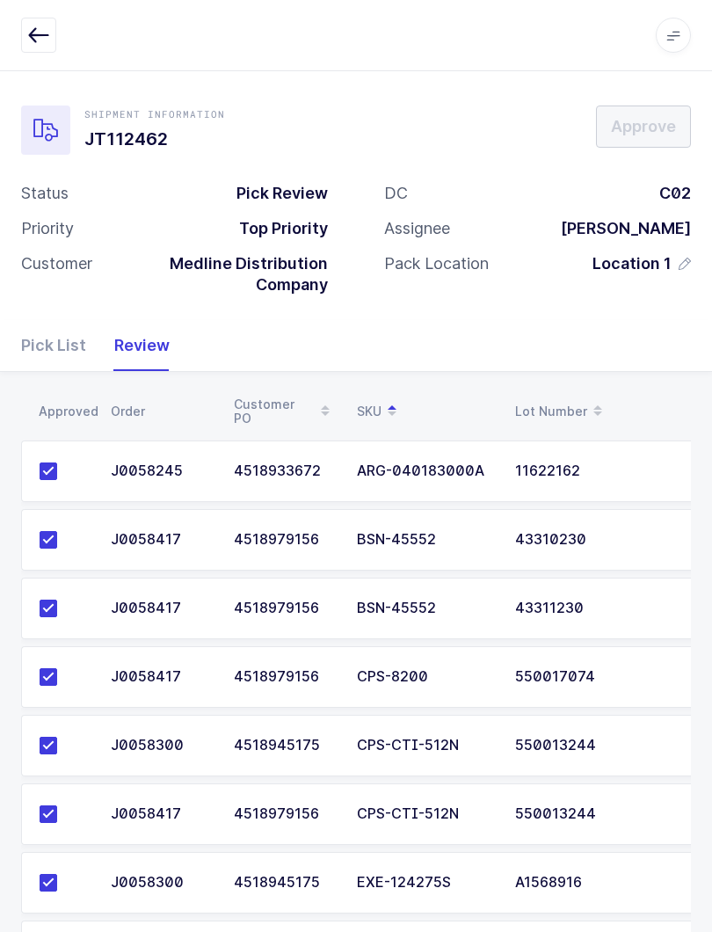
click at [47, 26] on icon "button" at bounding box center [38, 35] width 21 height 21
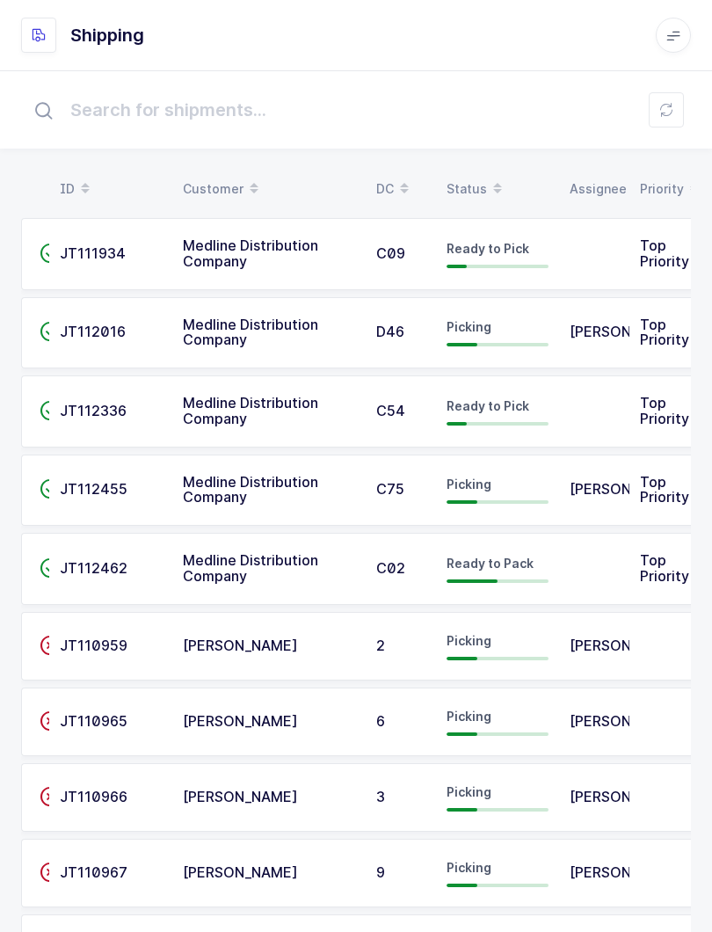
click at [673, 108] on icon at bounding box center [667, 110] width 14 height 14
click at [487, 181] on span at bounding box center [497, 189] width 21 height 30
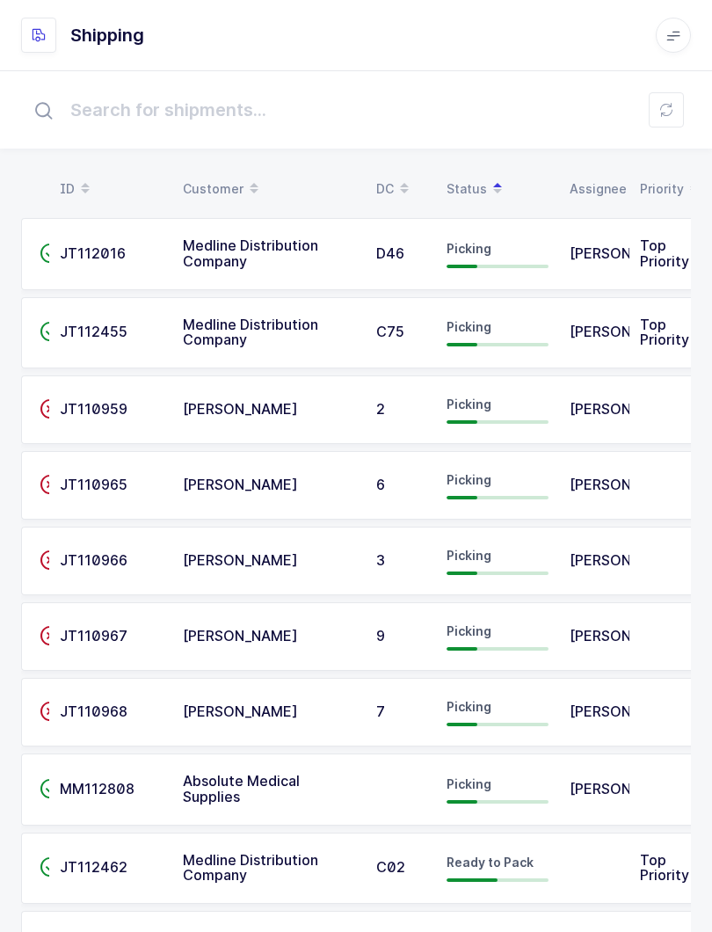
click at [500, 323] on div "Picking" at bounding box center [498, 332] width 102 height 28
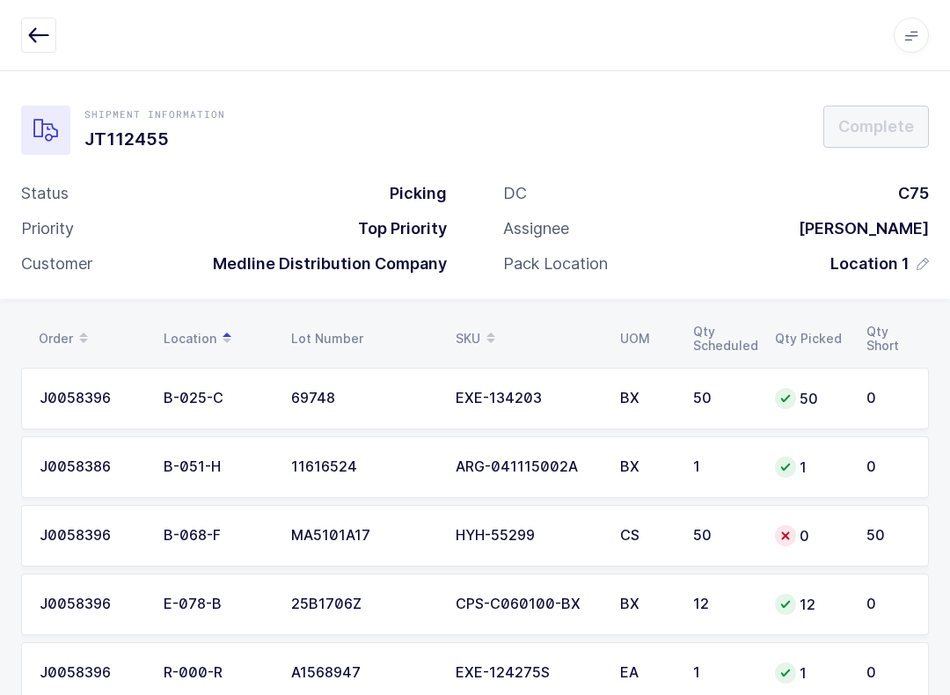
click at [711, 545] on td "0" at bounding box center [809, 536] width 91 height 62
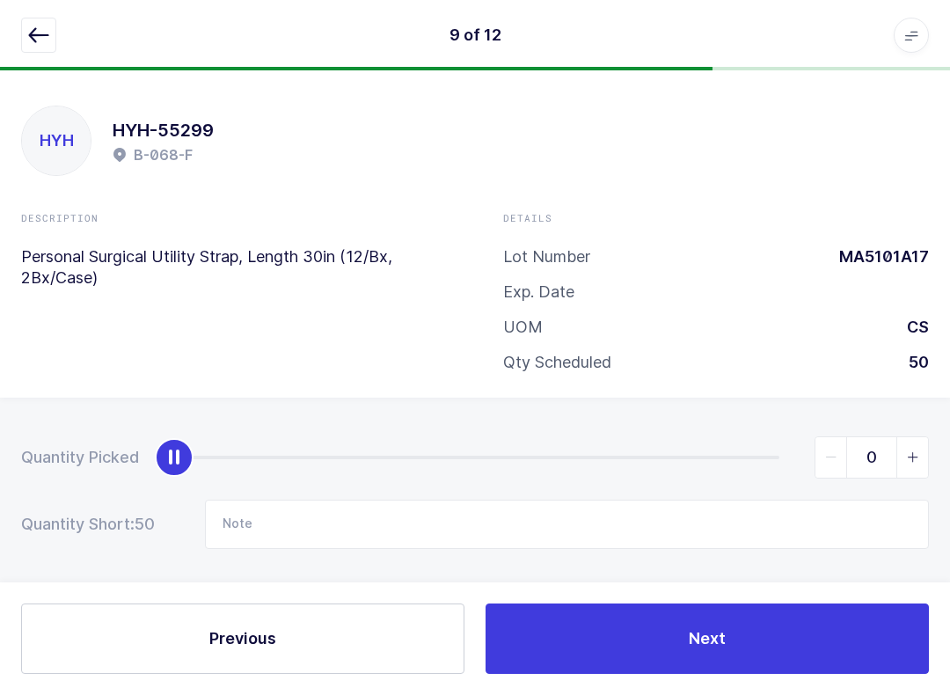
click at [55, 49] on button "button" at bounding box center [38, 35] width 35 height 35
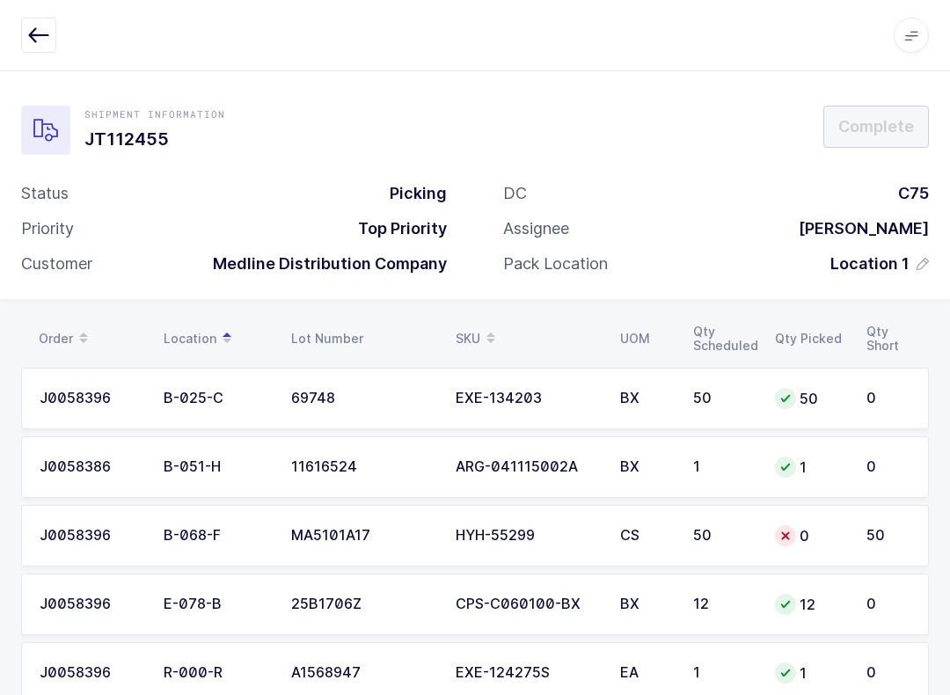
click at [711, 532] on td "50" at bounding box center [723, 536] width 82 height 62
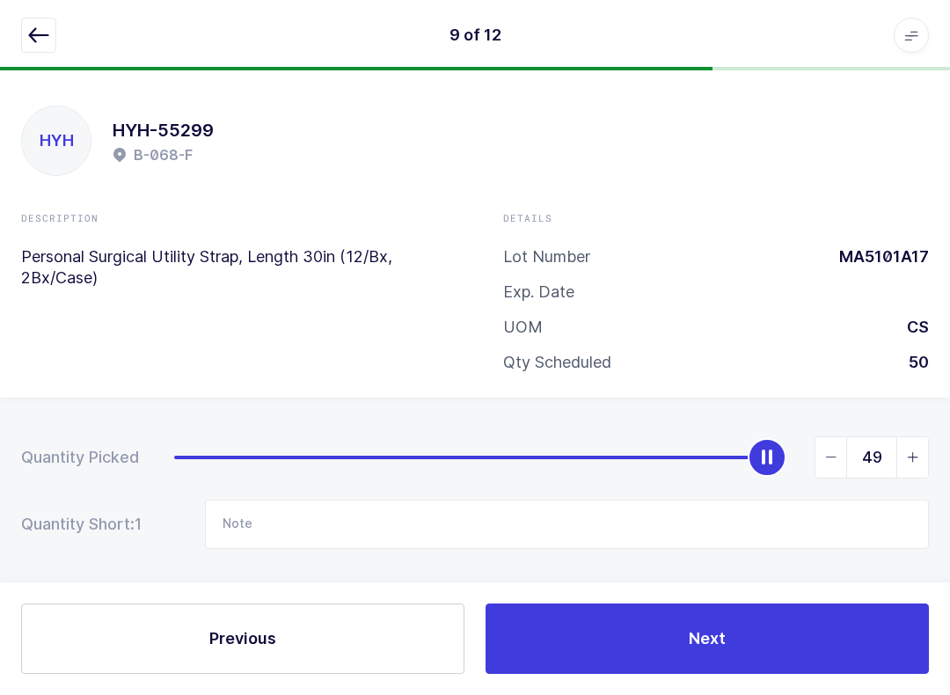
type input "50"
click at [711, 631] on button "Next" at bounding box center [706, 638] width 443 height 70
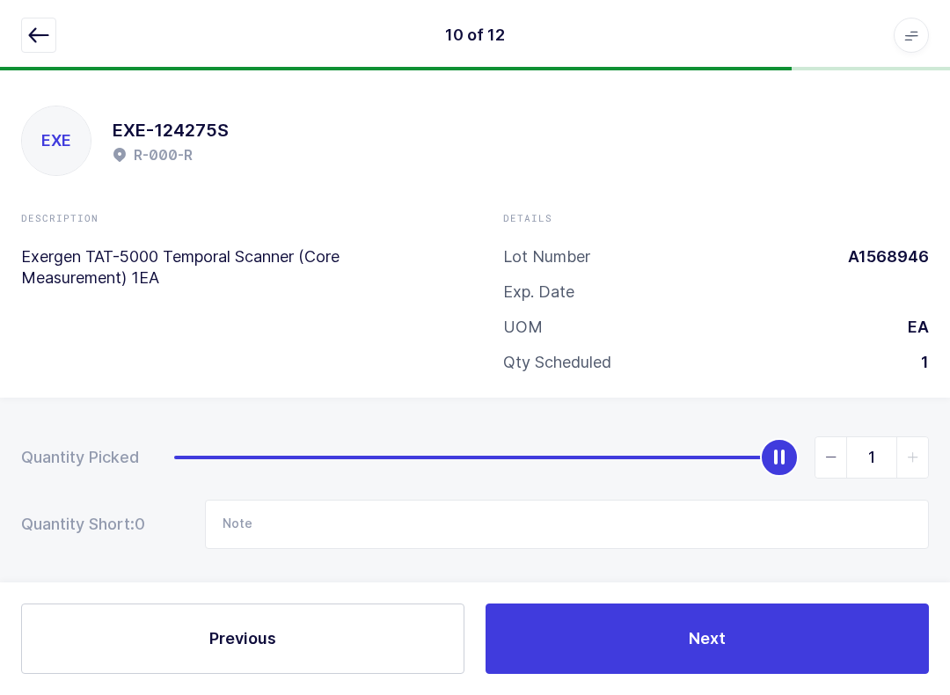
click at [30, 33] on icon "button" at bounding box center [38, 35] width 21 height 21
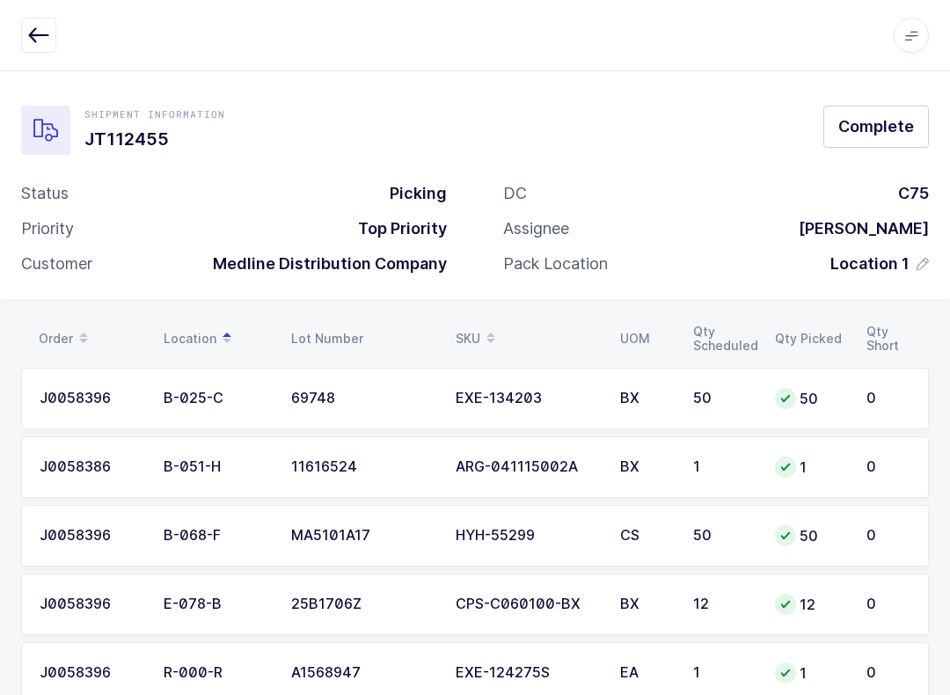
click at [711, 126] on span "Complete" at bounding box center [876, 126] width 76 height 22
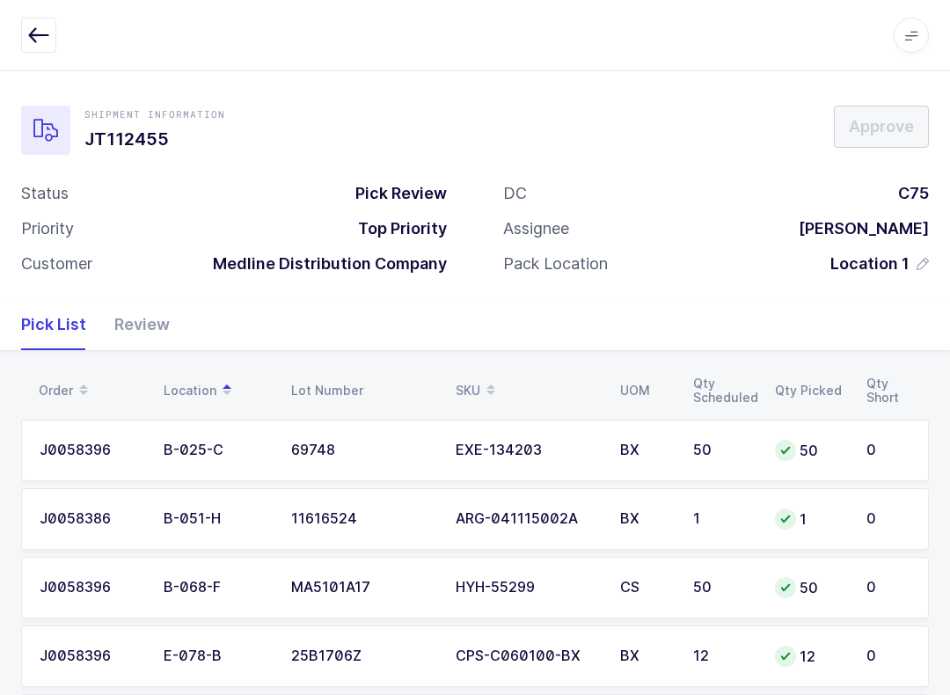
click at [161, 323] on div "Review" at bounding box center [134, 324] width 69 height 51
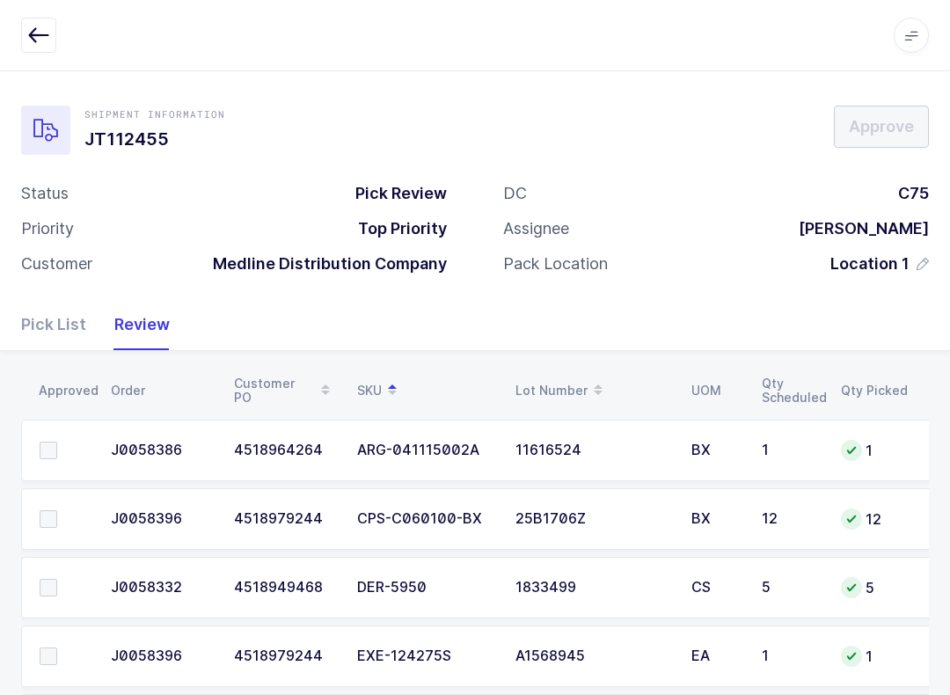
click at [46, 454] on span at bounding box center [49, 450] width 18 height 18
click at [57, 441] on input "checkbox" at bounding box center [57, 441] width 0 height 0
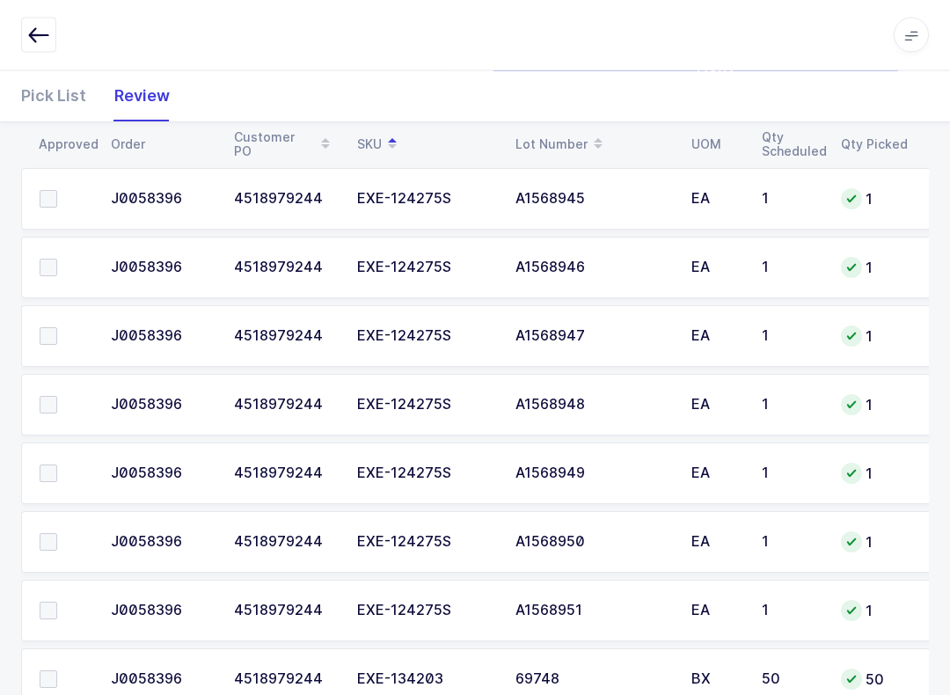
scroll to position [455, 0]
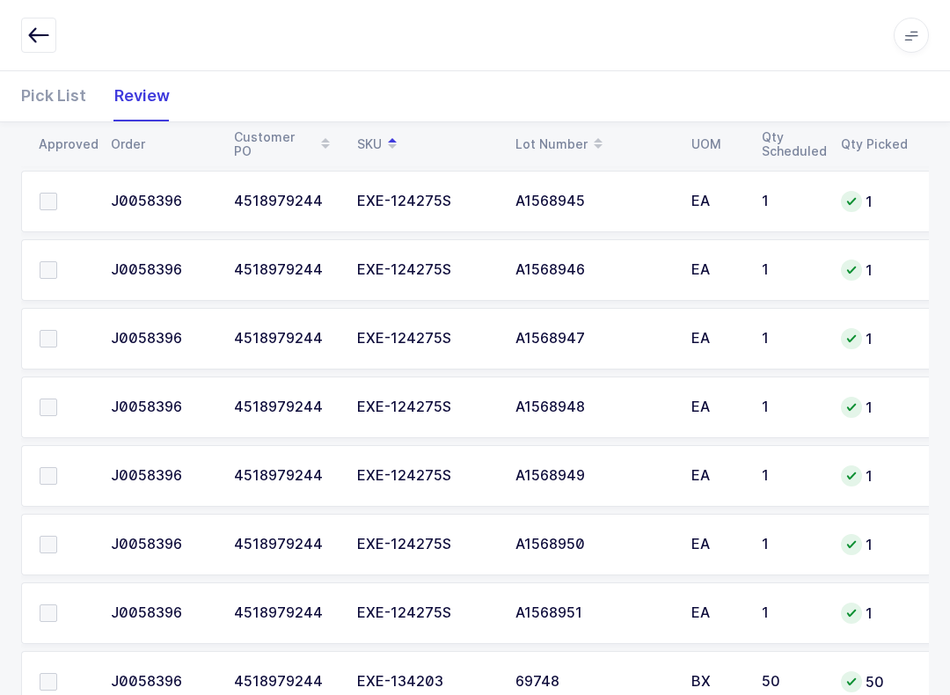
click at [43, 202] on span at bounding box center [49, 202] width 18 height 18
click at [57, 193] on input "checkbox" at bounding box center [57, 193] width 0 height 0
click at [61, 267] on label at bounding box center [65, 270] width 50 height 18
click at [57, 261] on input "checkbox" at bounding box center [57, 261] width 0 height 0
click at [60, 342] on label at bounding box center [65, 339] width 50 height 18
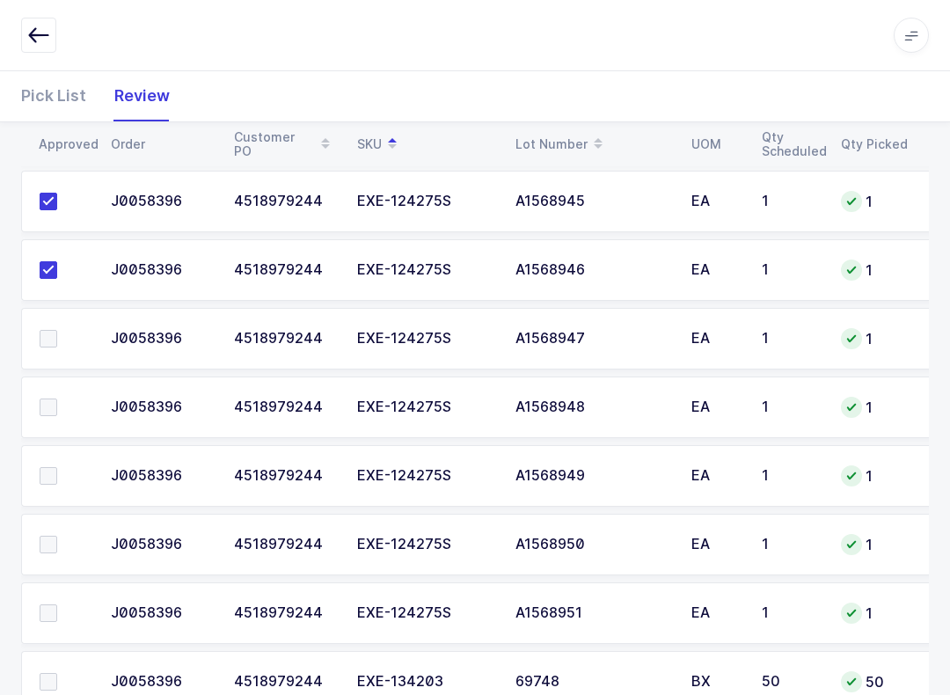
click at [57, 330] on input "checkbox" at bounding box center [57, 330] width 0 height 0
click at [57, 412] on label at bounding box center [65, 407] width 50 height 18
click at [57, 398] on input "checkbox" at bounding box center [57, 398] width 0 height 0
click at [63, 481] on label at bounding box center [65, 476] width 50 height 18
click at [57, 467] on input "checkbox" at bounding box center [57, 467] width 0 height 0
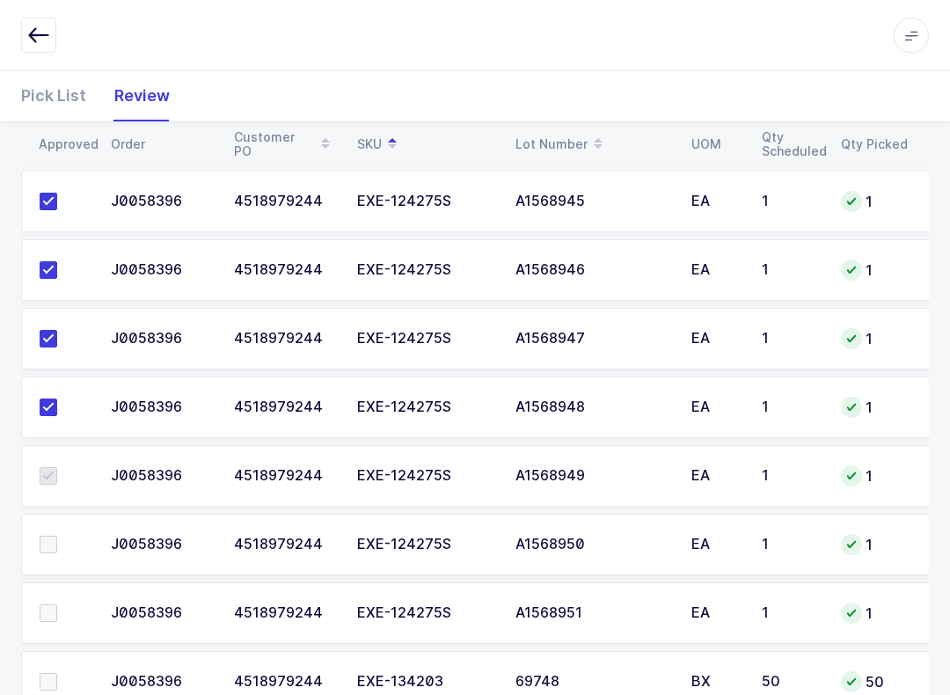
click at [61, 546] on label at bounding box center [65, 545] width 50 height 18
click at [57, 536] on input "checkbox" at bounding box center [57, 536] width 0 height 0
click at [55, 610] on span at bounding box center [49, 613] width 18 height 18
click at [57, 604] on input "checkbox" at bounding box center [57, 604] width 0 height 0
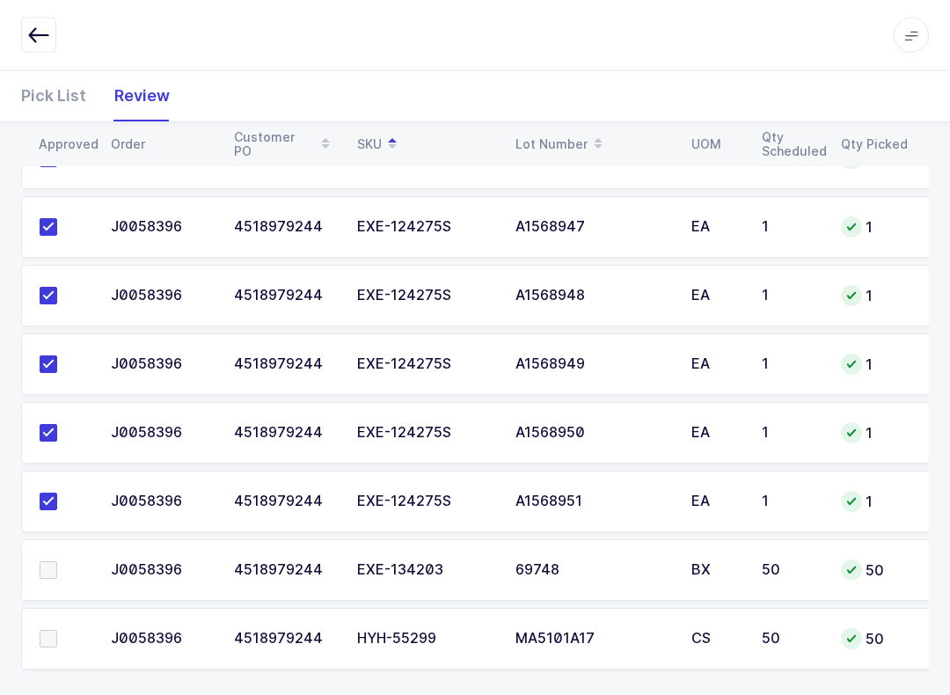
scroll to position [580, 0]
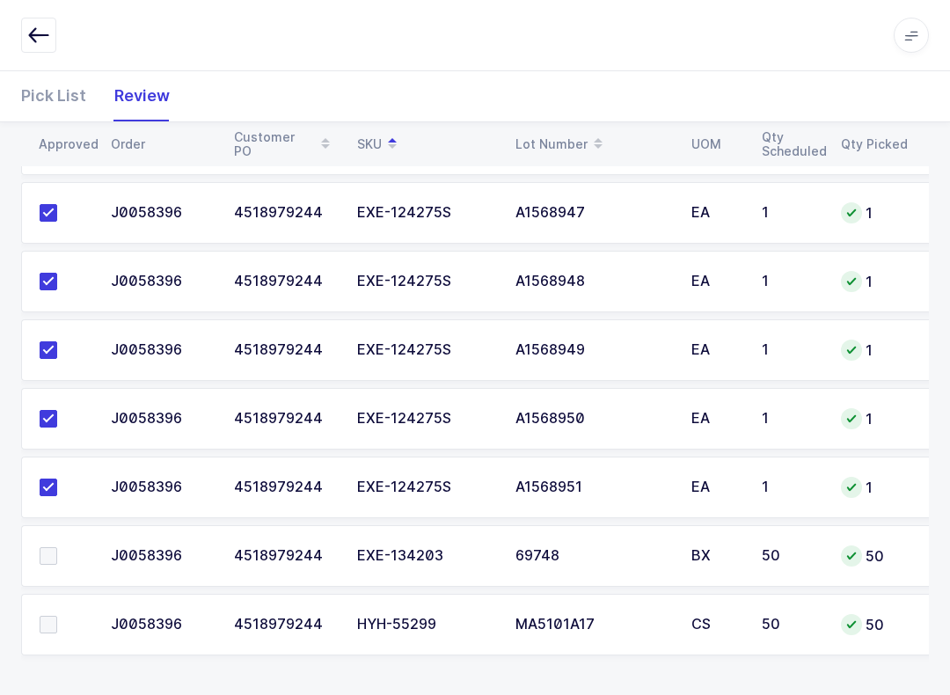
click at [55, 555] on span at bounding box center [49, 556] width 18 height 18
click at [57, 547] on input "checkbox" at bounding box center [57, 547] width 0 height 0
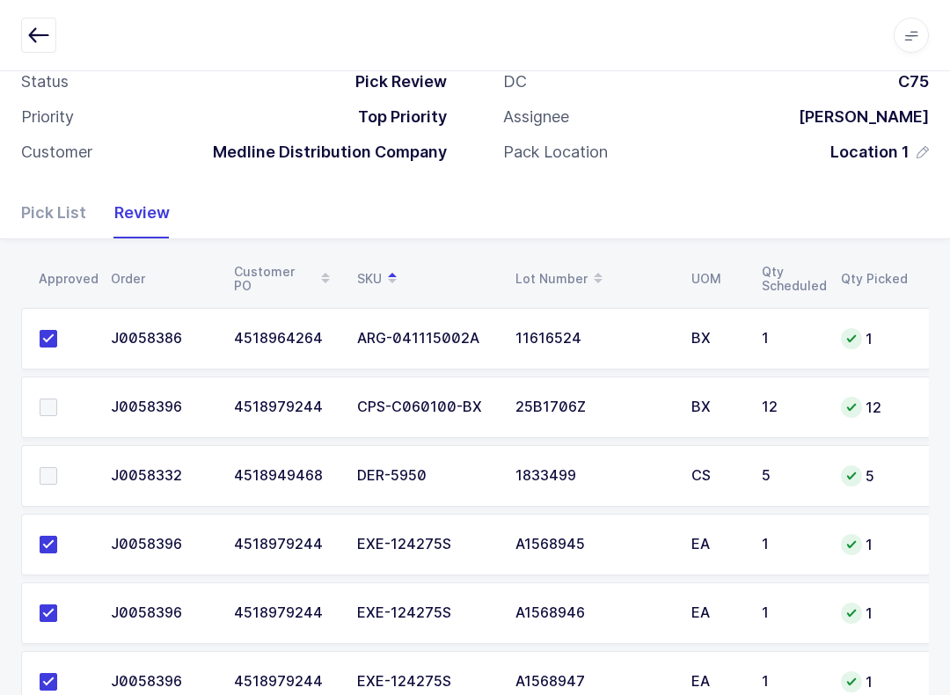
scroll to position [136, 0]
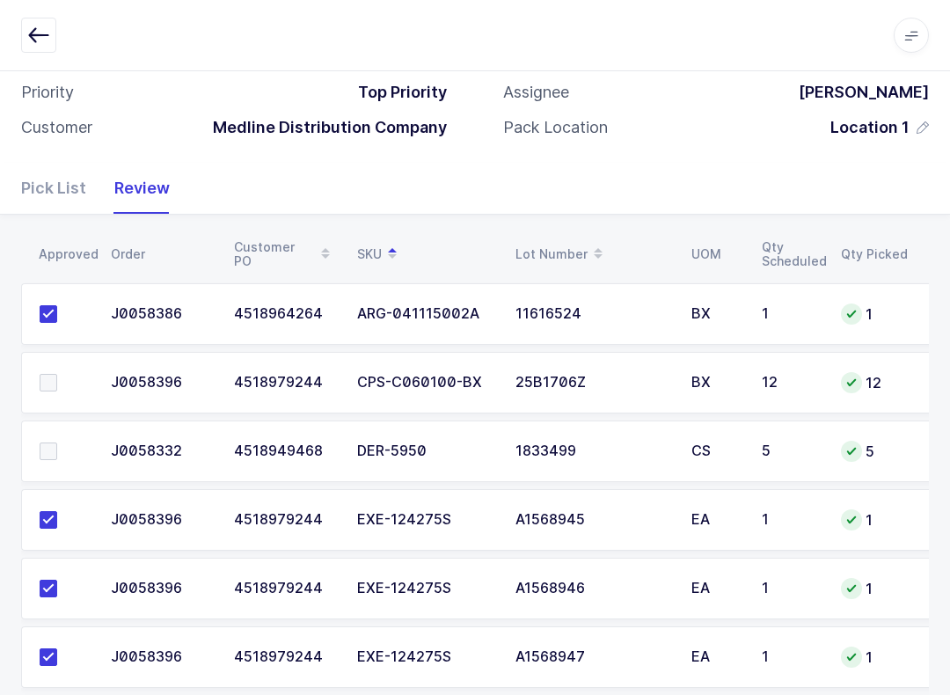
click at [69, 456] on label at bounding box center [65, 451] width 50 height 18
click at [57, 442] on input "checkbox" at bounding box center [57, 442] width 0 height 0
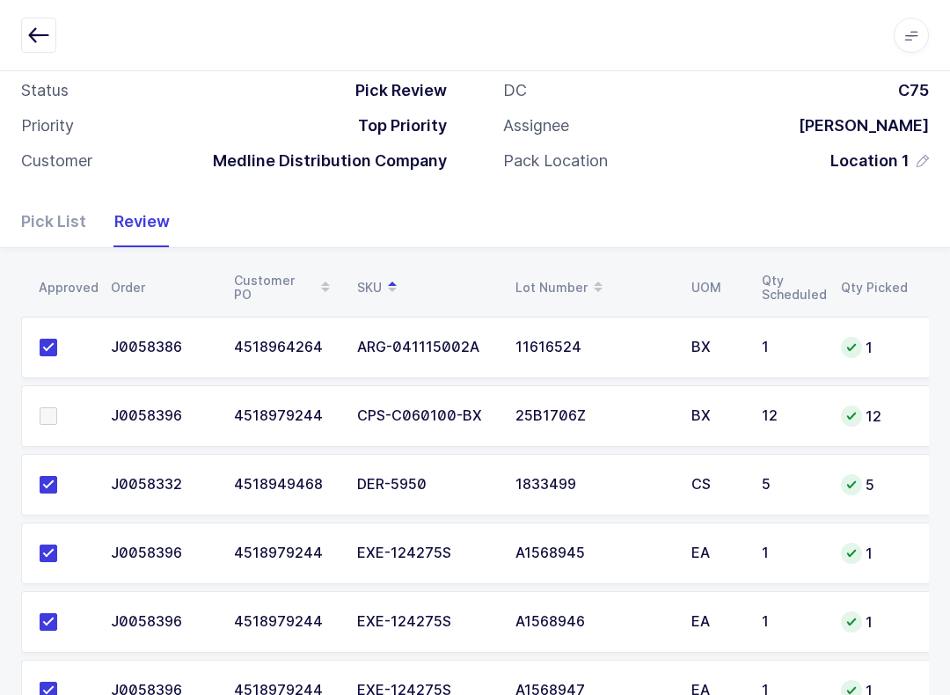
scroll to position [0, 0]
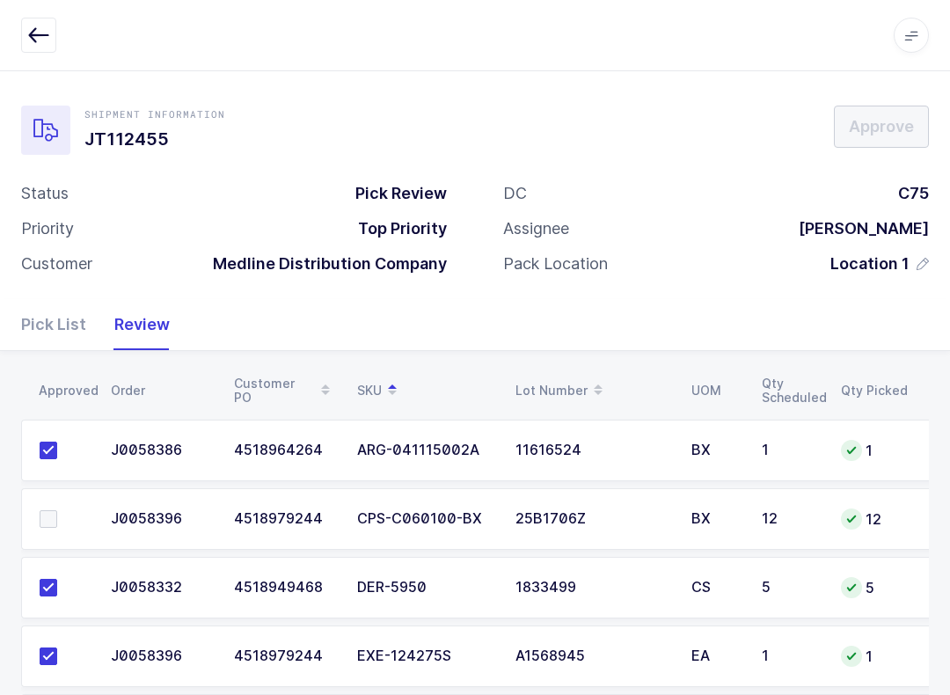
click at [50, 504] on td at bounding box center [60, 519] width 79 height 62
click at [77, 524] on label at bounding box center [65, 519] width 50 height 18
click at [57, 510] on input "checkbox" at bounding box center [57, 510] width 0 height 0
click at [39, 32] on icon "button" at bounding box center [38, 35] width 21 height 21
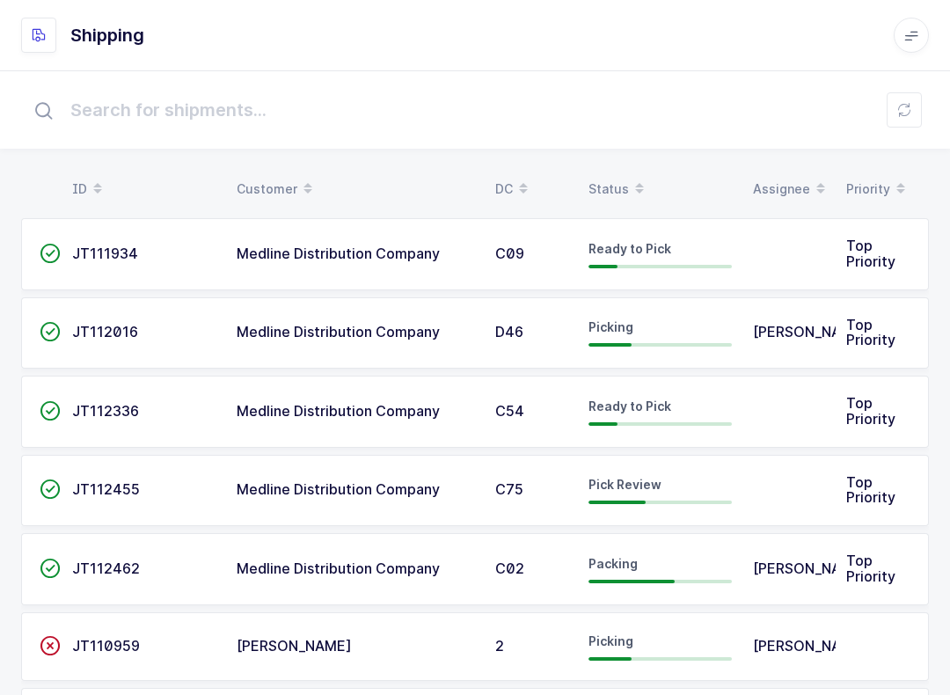
click at [629, 186] on span at bounding box center [639, 189] width 21 height 30
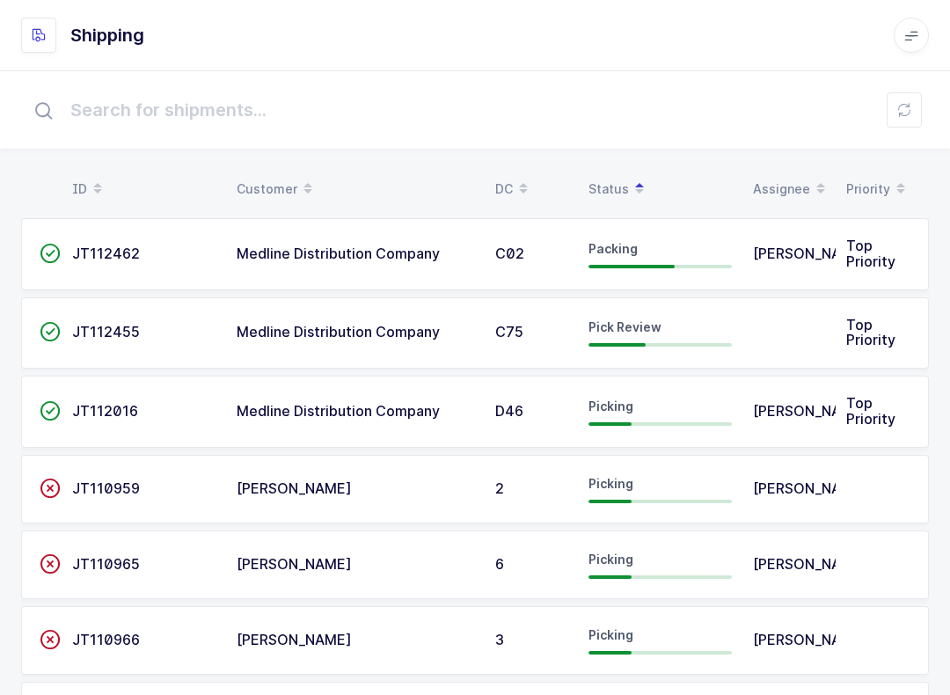
click at [688, 408] on div "Picking" at bounding box center [659, 411] width 143 height 28
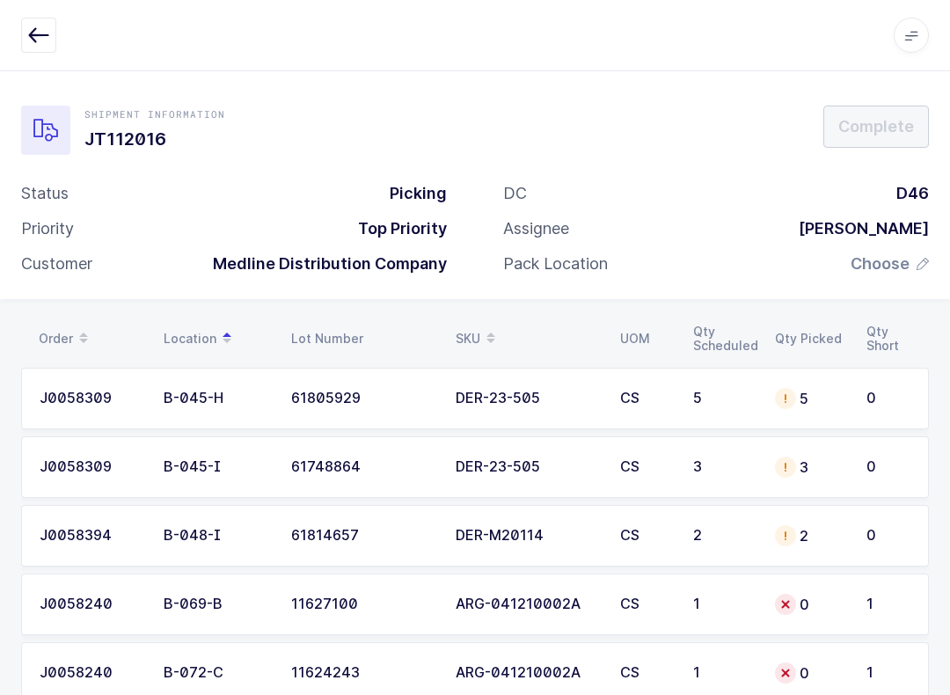
scroll to position [186, 0]
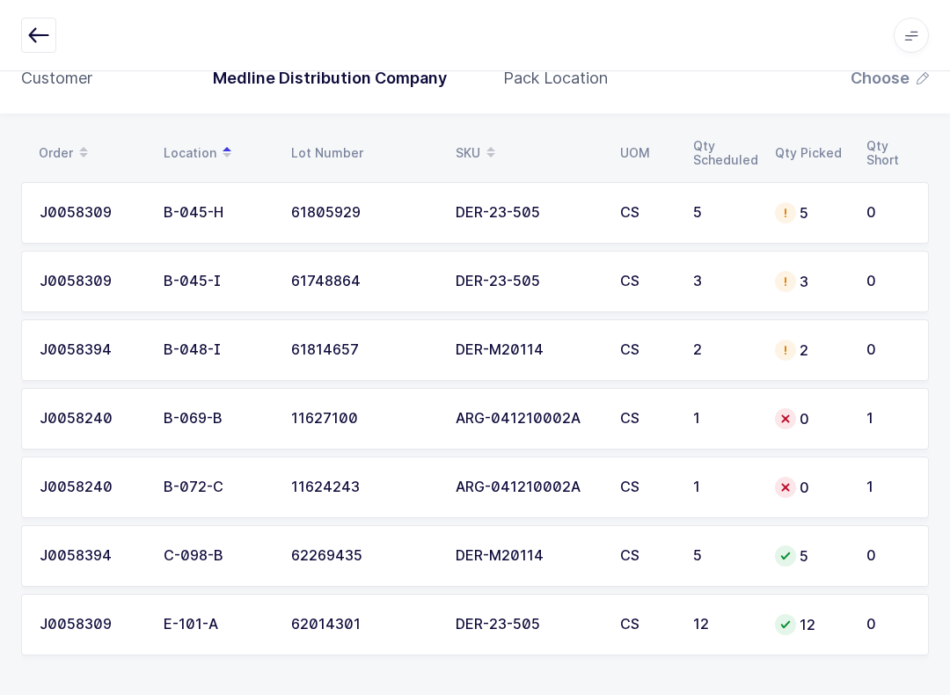
click at [54, 19] on button "button" at bounding box center [38, 35] width 35 height 35
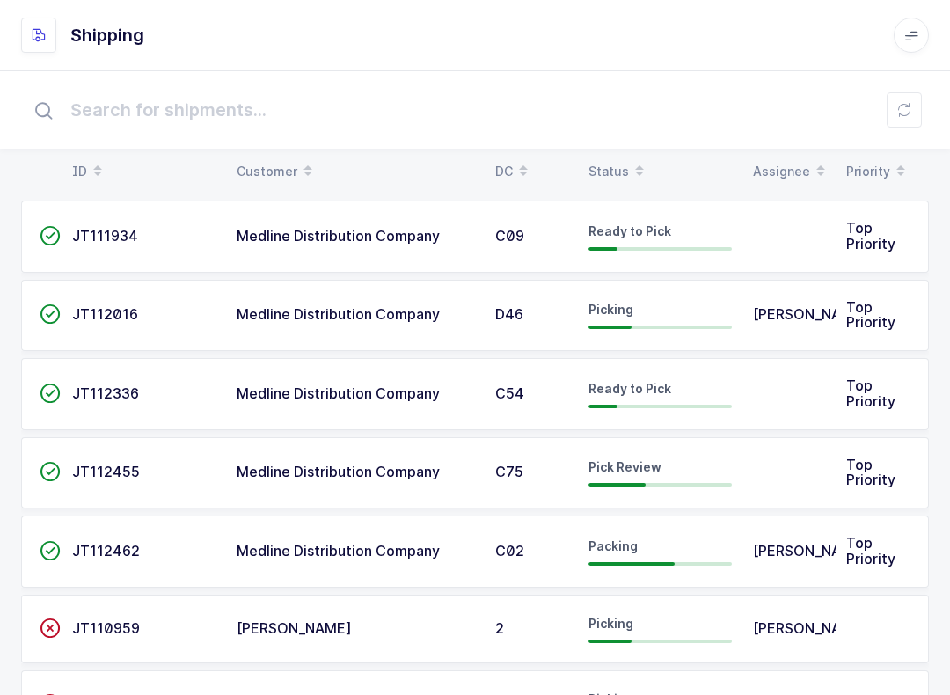
click at [631, 168] on span at bounding box center [639, 172] width 21 height 30
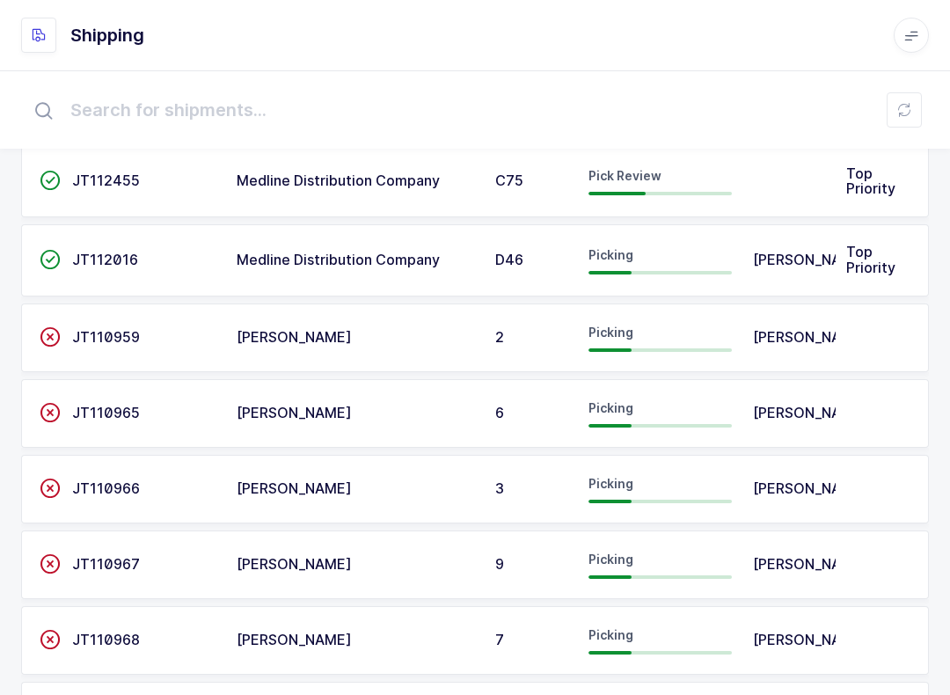
scroll to position [188, 0]
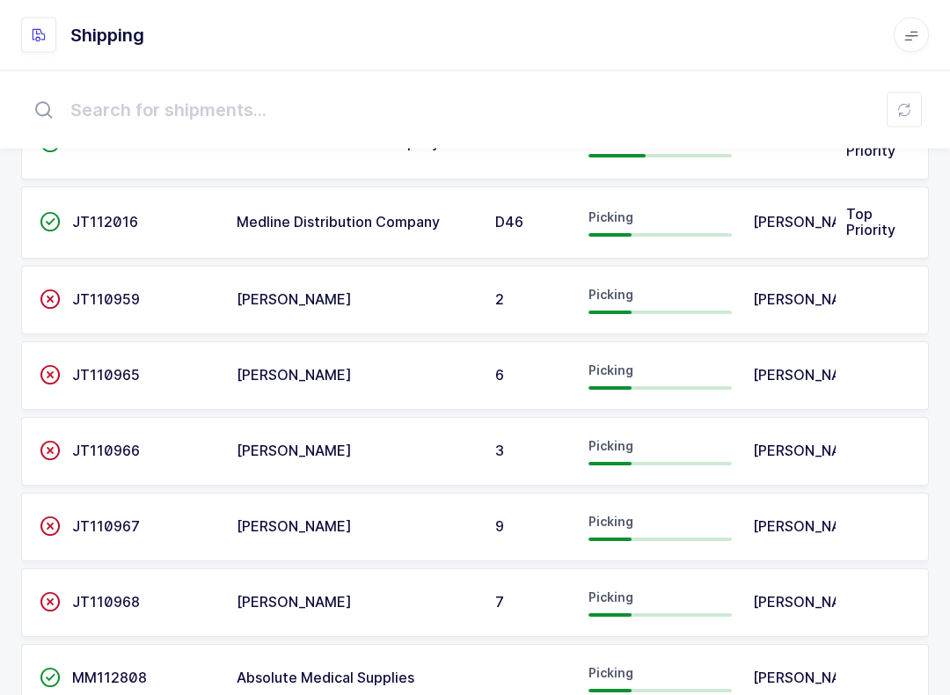
click at [279, 292] on span "[PERSON_NAME]" at bounding box center [294, 300] width 115 height 18
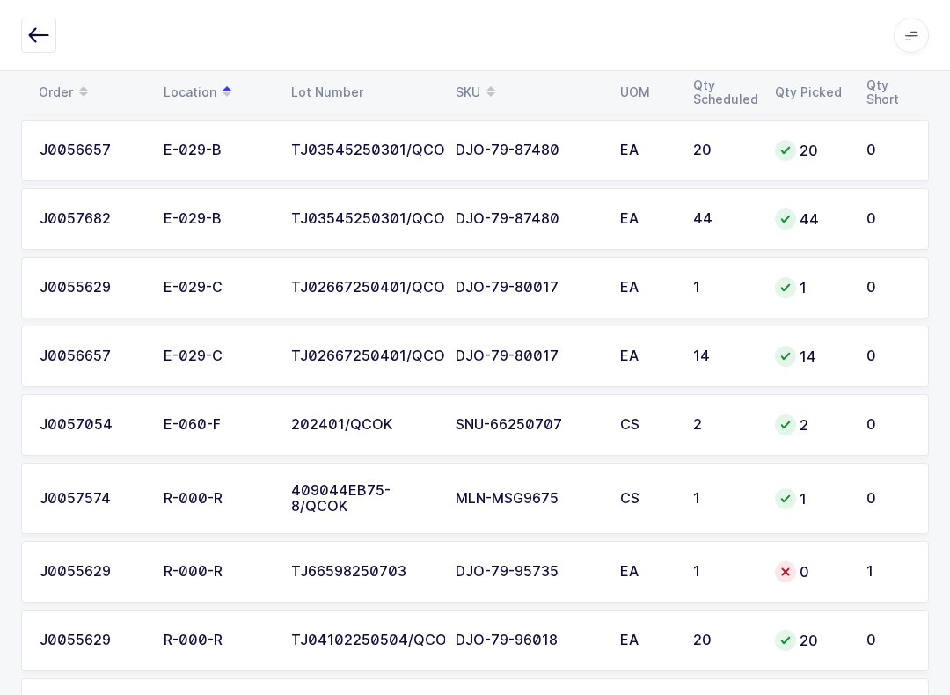
scroll to position [3560, 0]
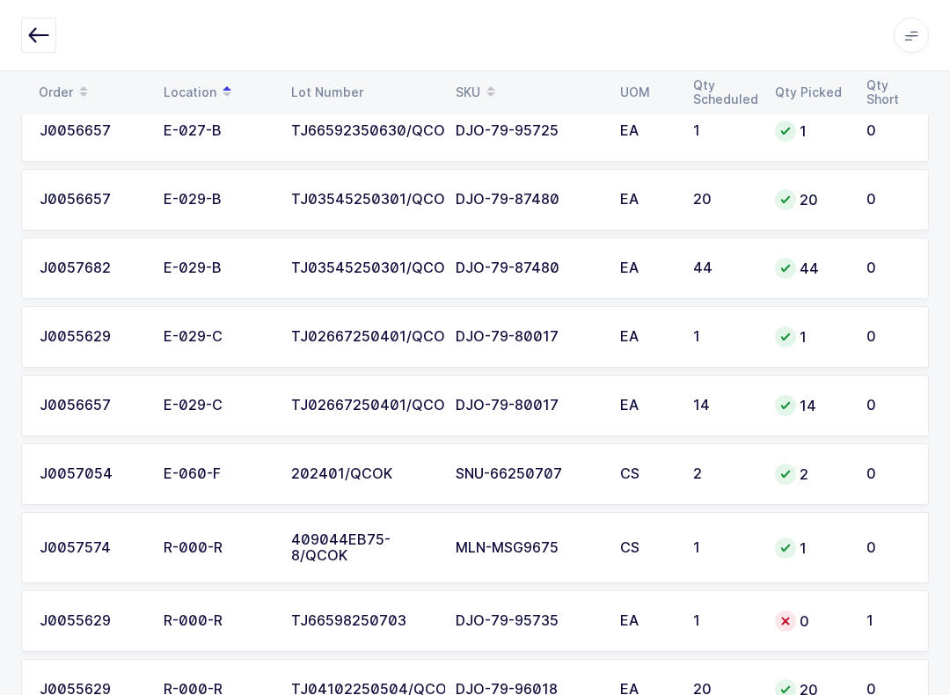
click at [41, 36] on icon "button" at bounding box center [38, 35] width 21 height 21
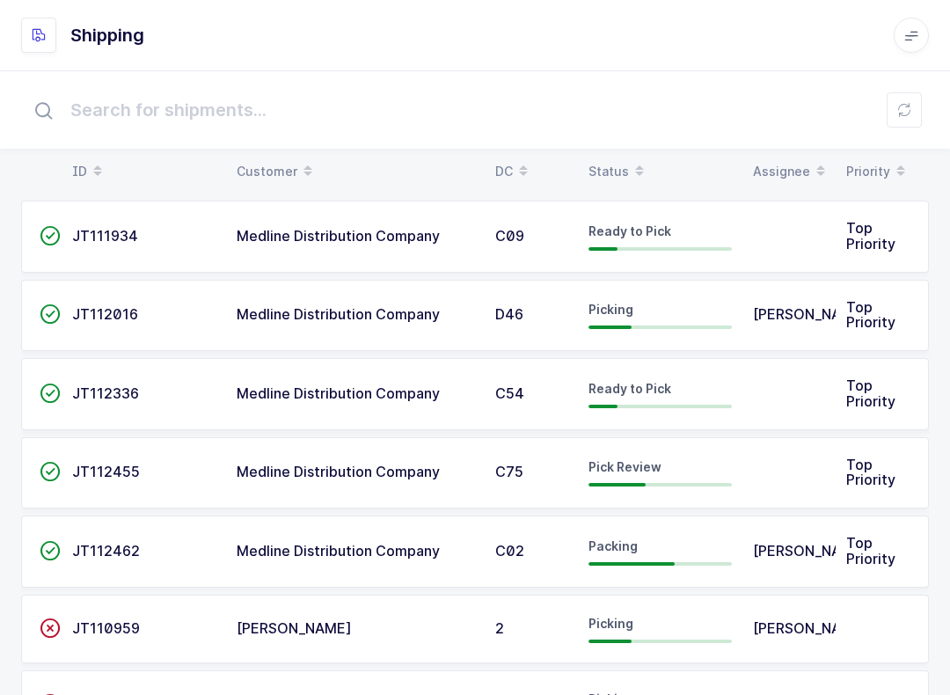
click at [618, 164] on div "Status" at bounding box center [659, 172] width 143 height 30
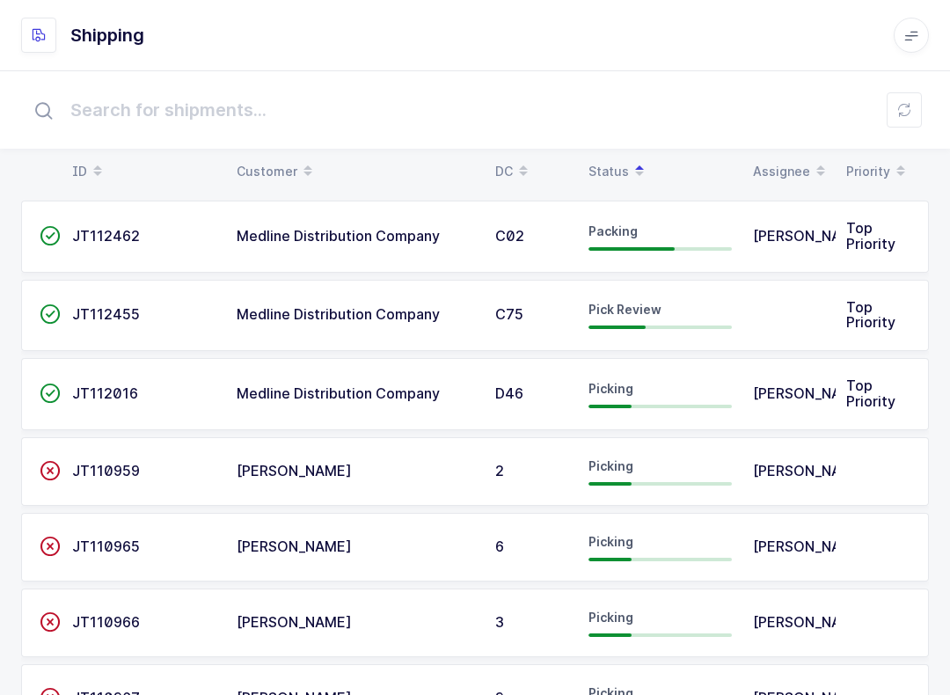
click at [711, 317] on div "Pick Review" at bounding box center [659, 315] width 143 height 28
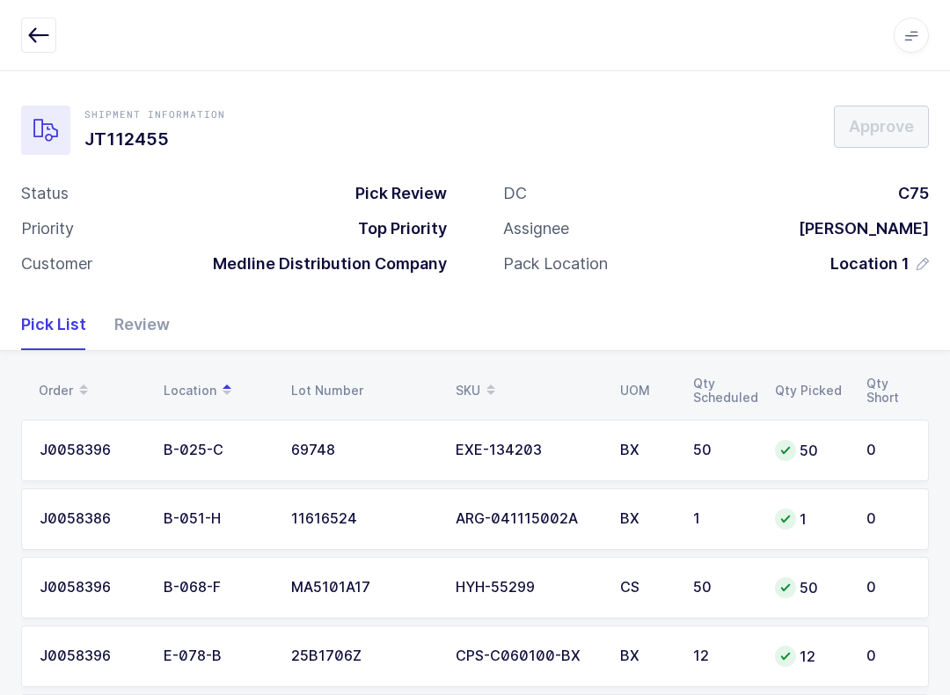
click at [133, 327] on div "Review" at bounding box center [134, 324] width 69 height 51
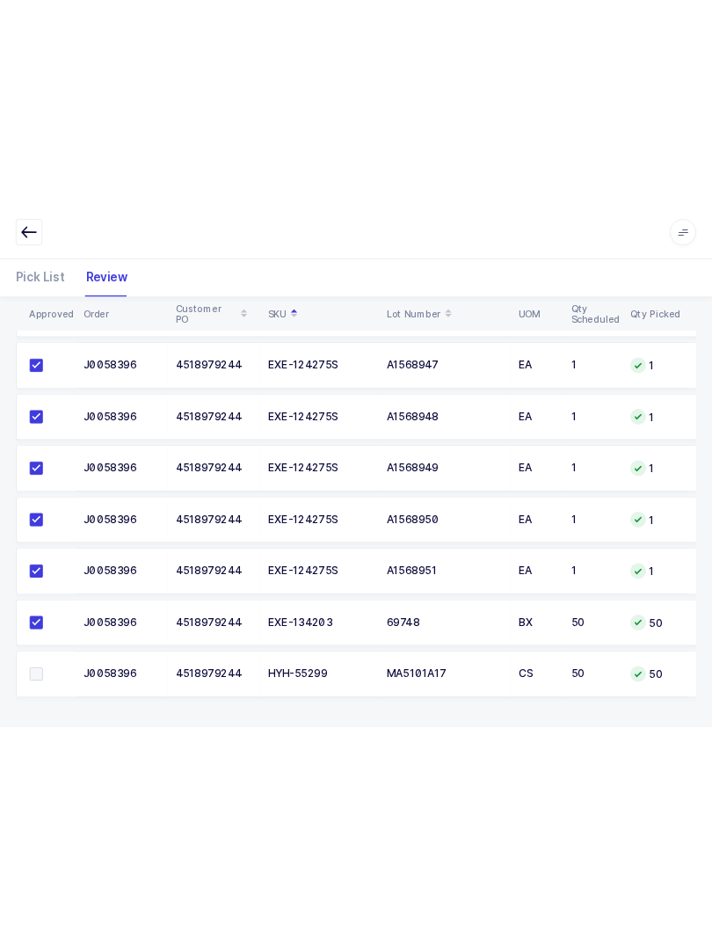
scroll to position [343, 0]
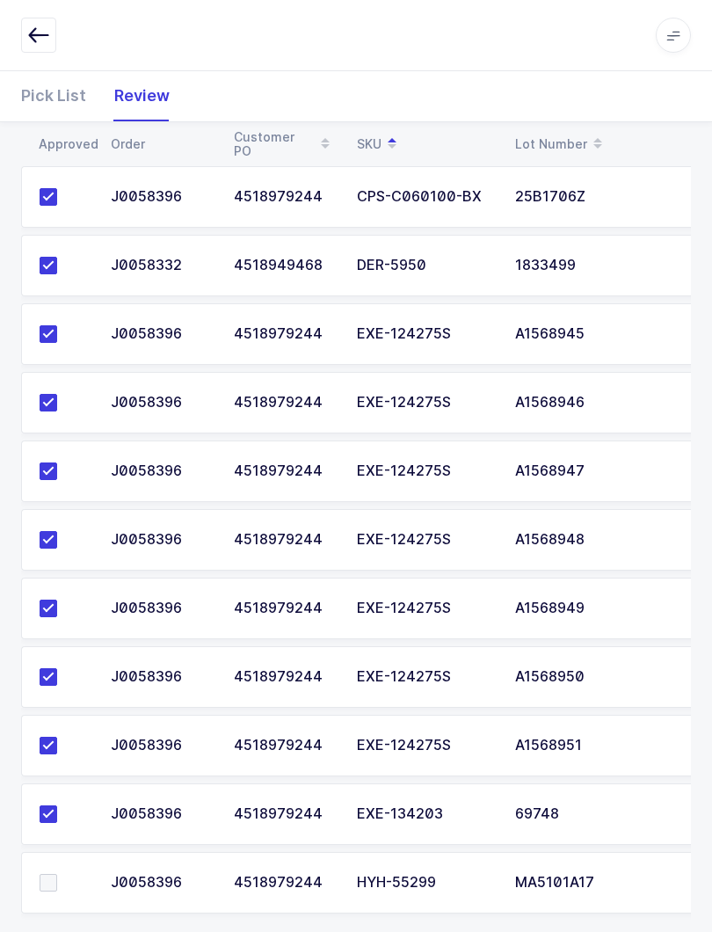
click at [71, 92] on div "Pick List" at bounding box center [60, 95] width 79 height 51
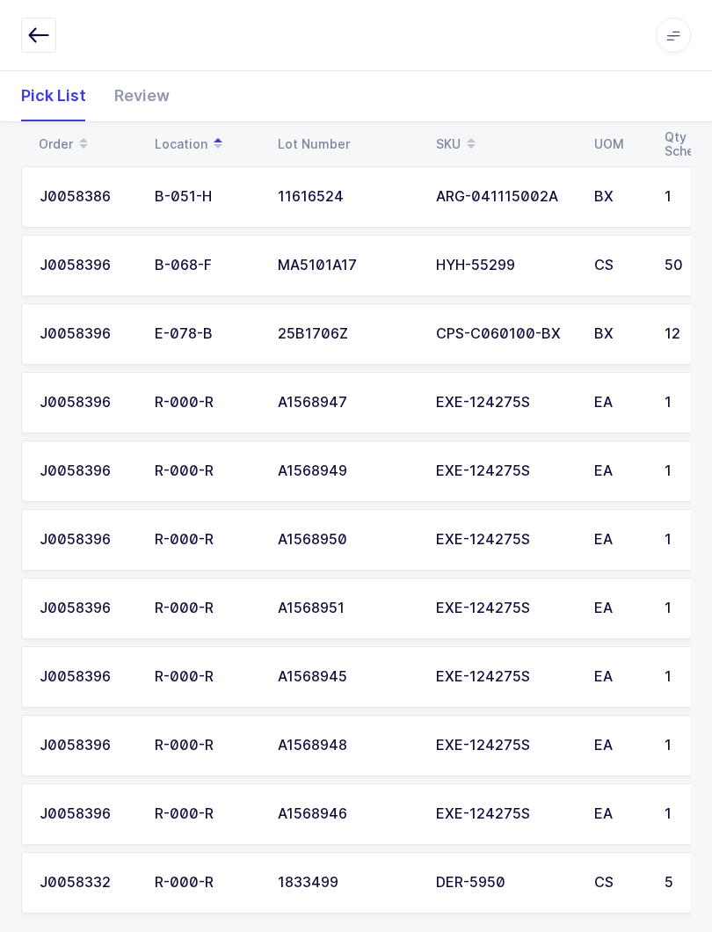
click at [469, 136] on icon at bounding box center [471, 138] width 9 height 9
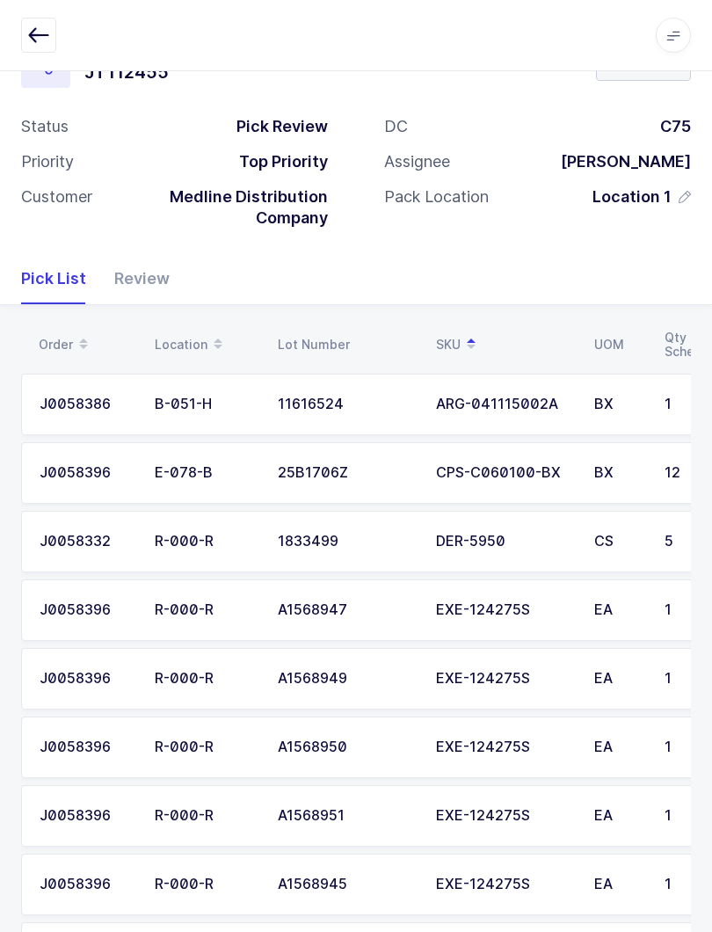
scroll to position [0, 0]
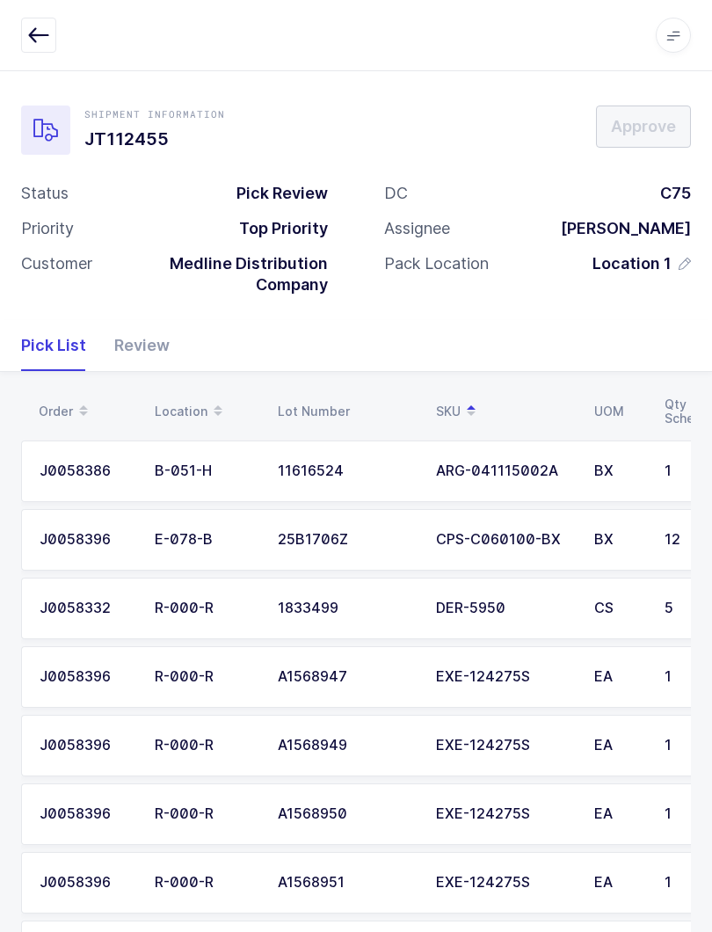
click at [54, 21] on button "button" at bounding box center [38, 35] width 35 height 35
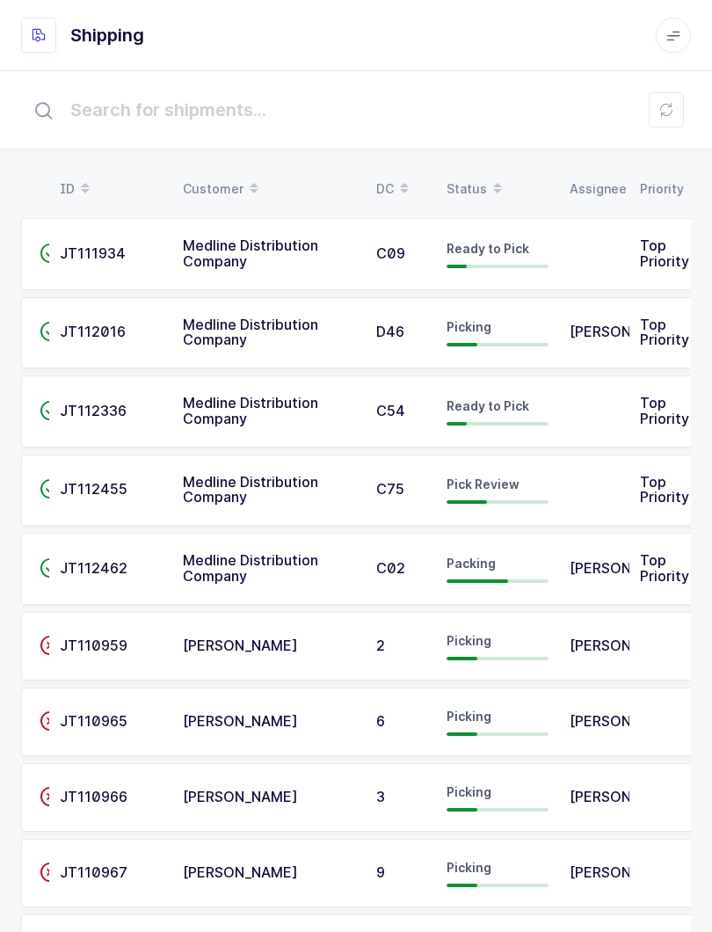
click at [500, 179] on span at bounding box center [497, 189] width 21 height 30
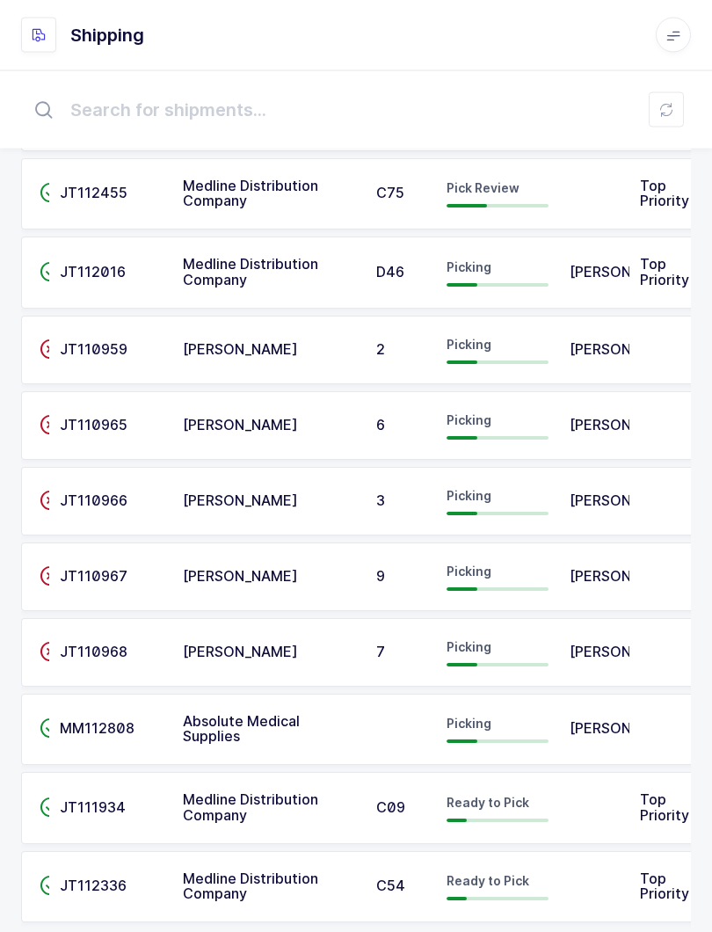
scroll to position [172, 0]
